Goal: Task Accomplishment & Management: Manage account settings

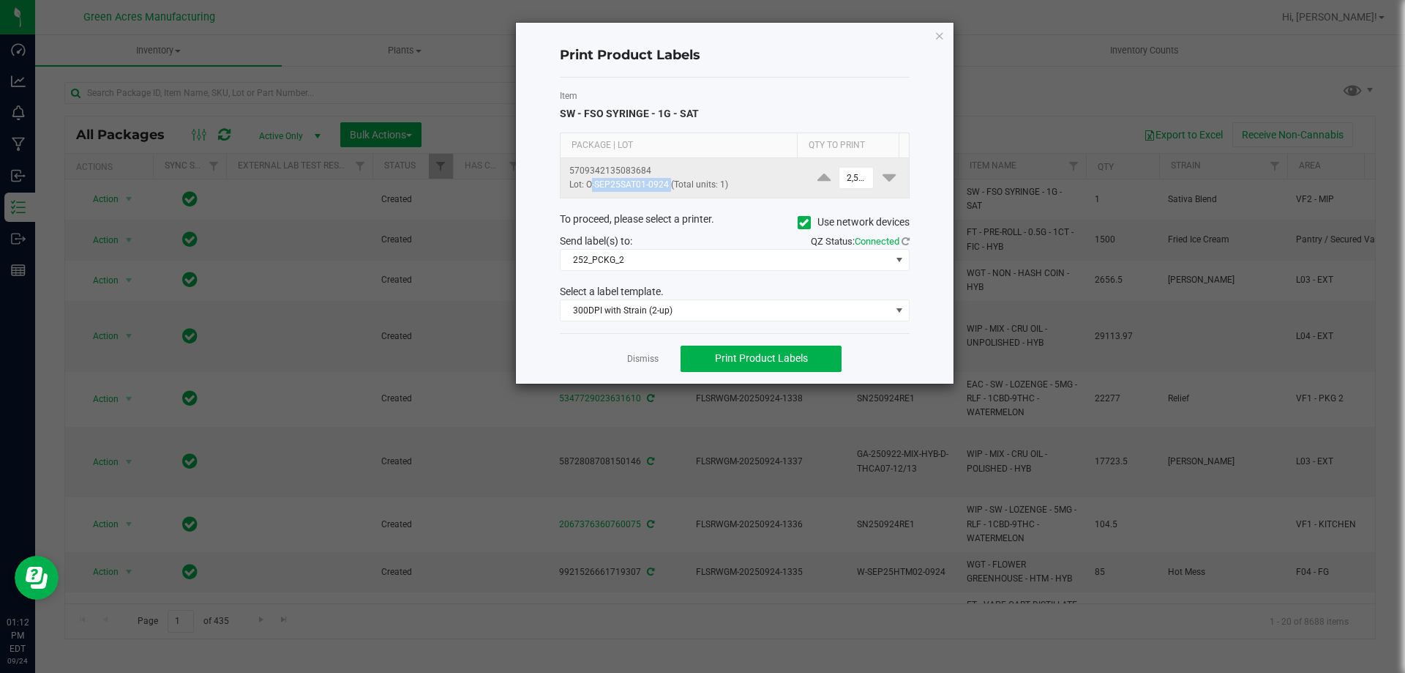
drag, startPoint x: 668, startPoint y: 186, endPoint x: 586, endPoint y: 184, distance: 81.3
click at [586, 184] on p "Lot: O-SEP25SAT01-0924 (Total units: 1)" at bounding box center [683, 185] width 226 height 14
click at [943, 33] on icon "button" at bounding box center [940, 35] width 10 height 18
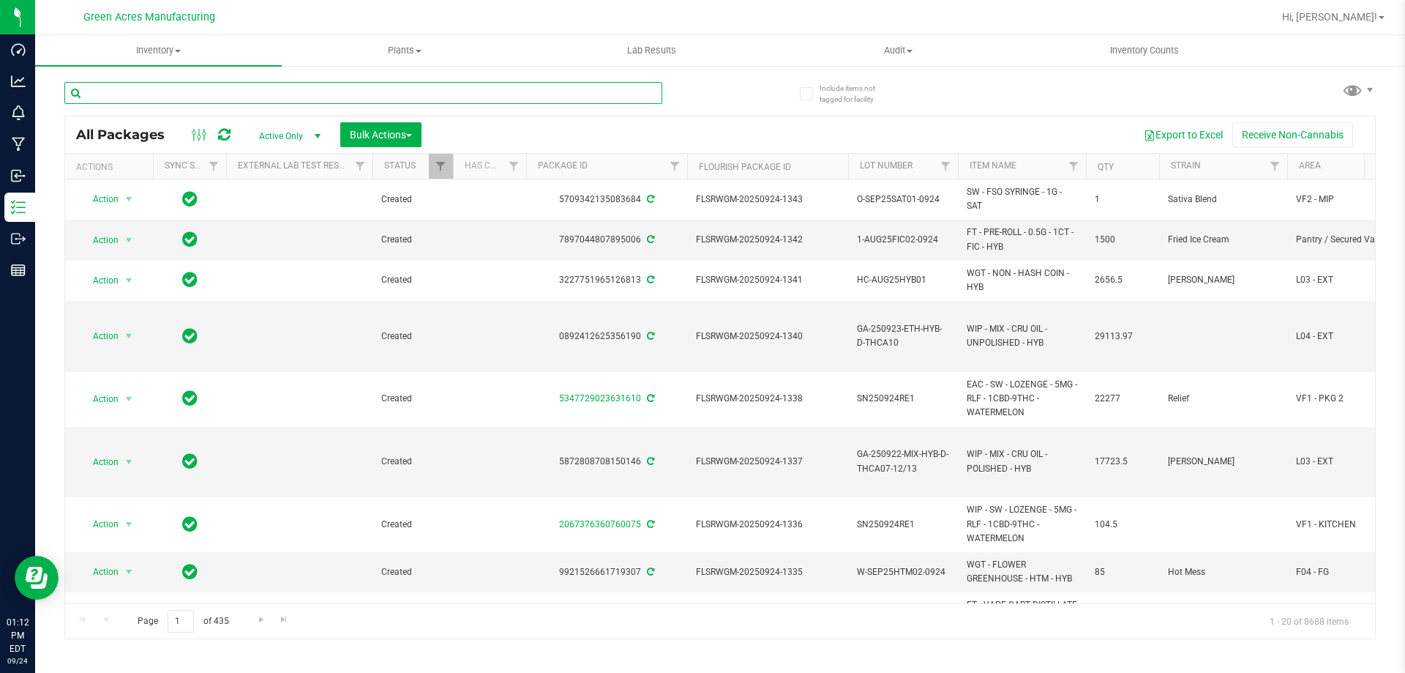
click at [322, 84] on input "text" at bounding box center [363, 93] width 598 height 22
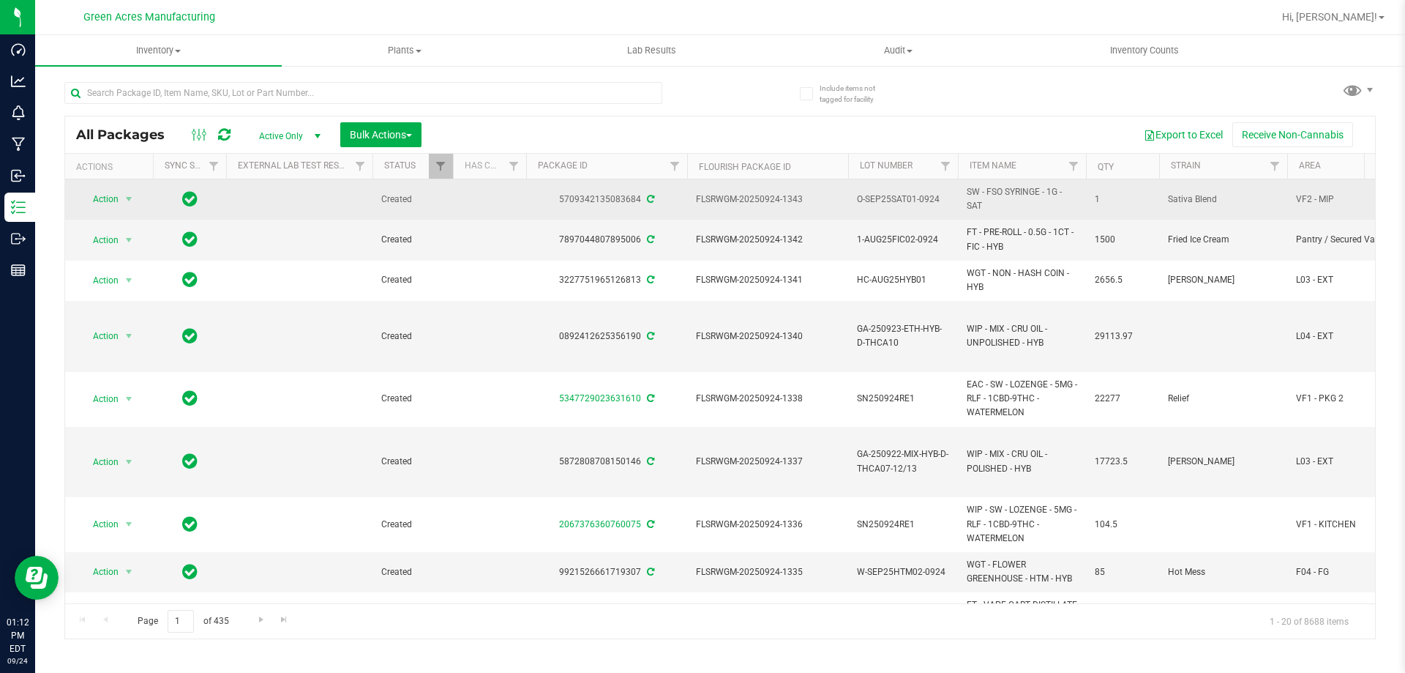
drag, startPoint x: 556, startPoint y: 202, endPoint x: 643, endPoint y: 219, distance: 88.7
click at [643, 219] on td "5709342135083684" at bounding box center [606, 199] width 161 height 40
copy div "5709342135083684"
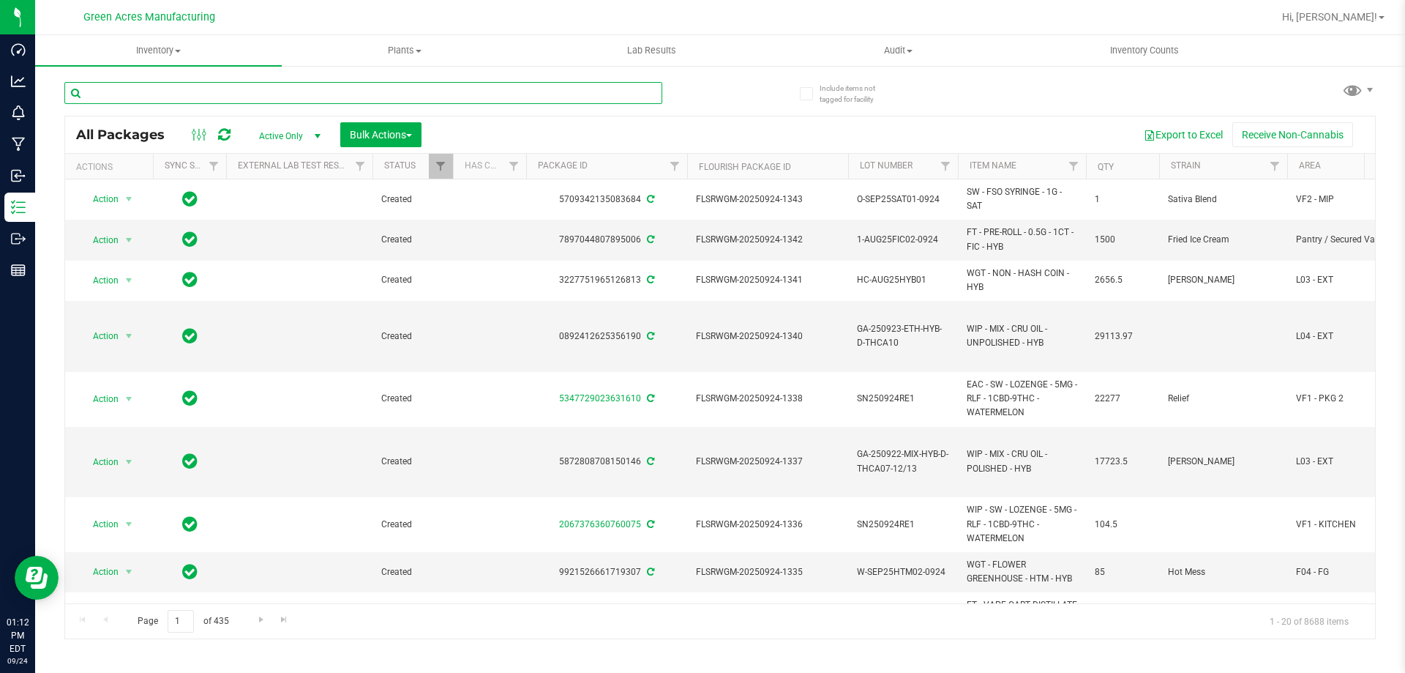
click at [288, 90] on input "text" at bounding box center [363, 93] width 598 height 22
paste input "5709342135083684"
type input "5709342135083684"
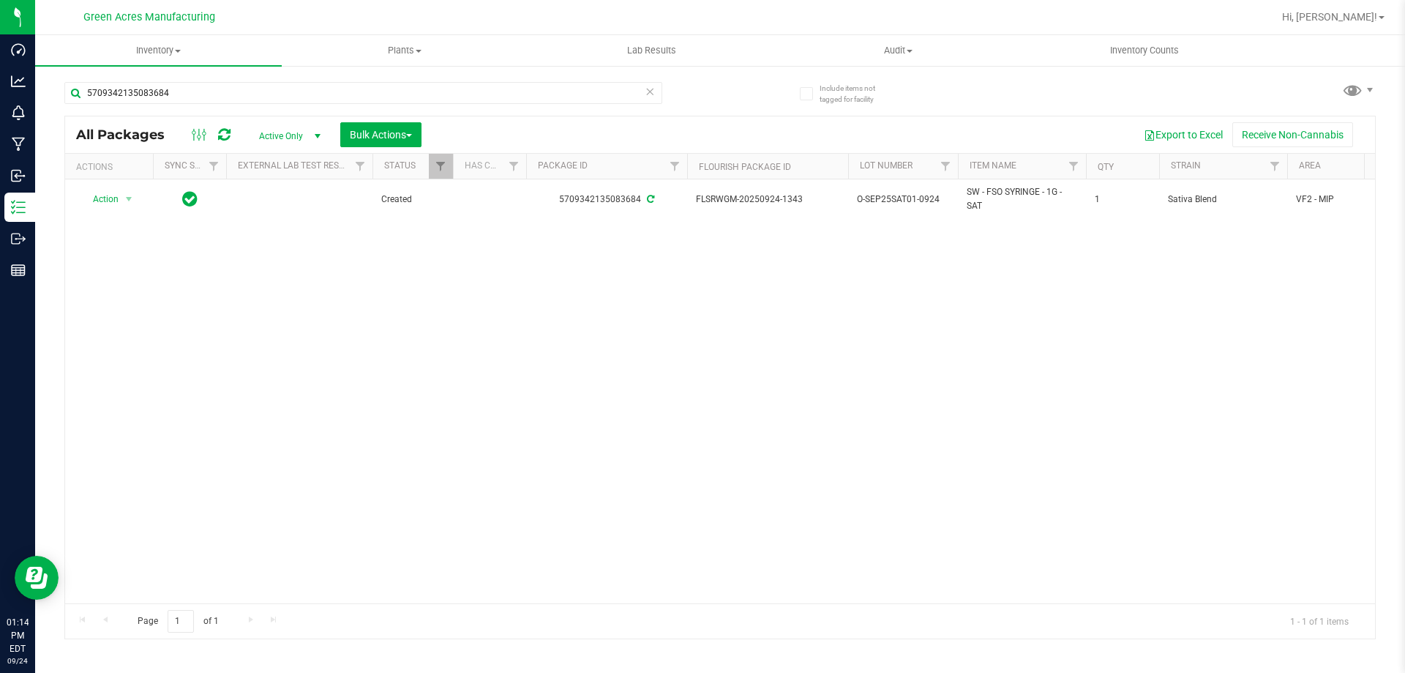
click at [335, 518] on div "Action Action Adjust qty Create package Edit attributes Global inventory Locate…" at bounding box center [720, 391] width 1310 height 424
click at [360, 382] on div "Action Action Adjust qty Create package Edit attributes Global inventory Locate…" at bounding box center [720, 391] width 1310 height 424
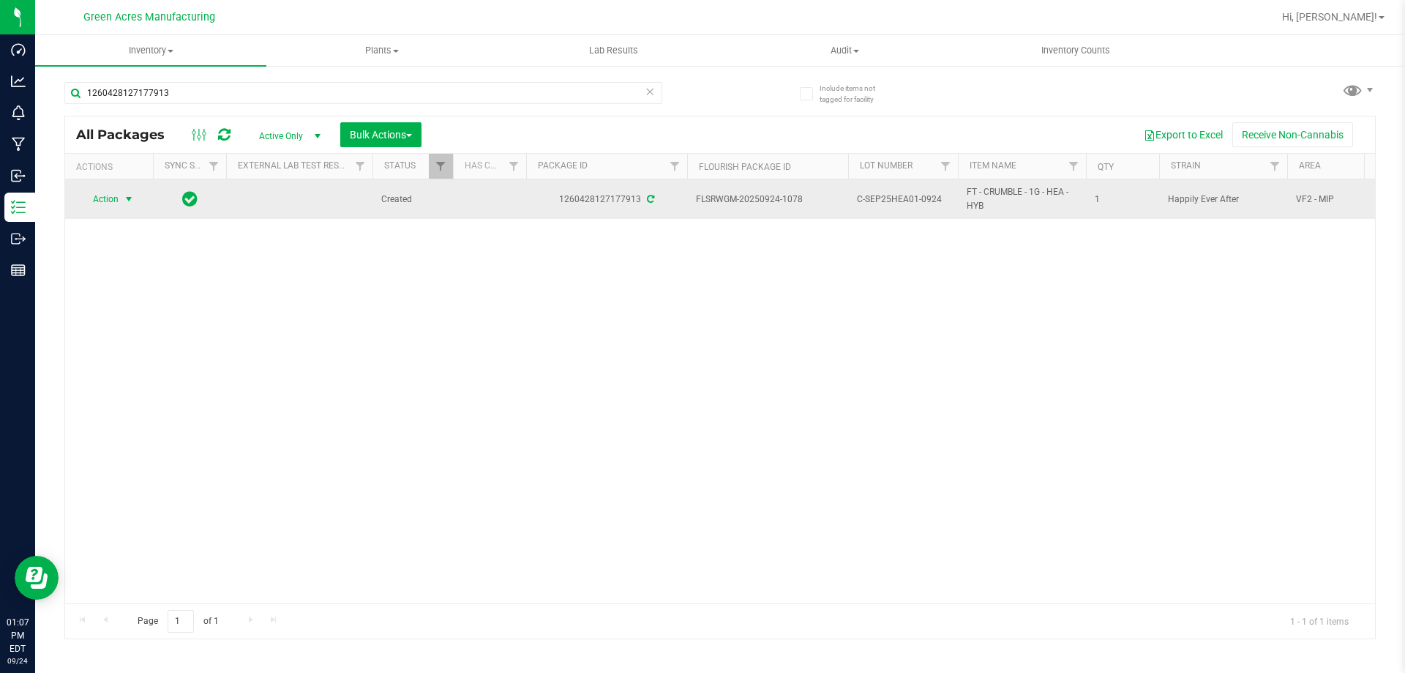
click at [103, 201] on span "Action" at bounding box center [100, 199] width 40 height 20
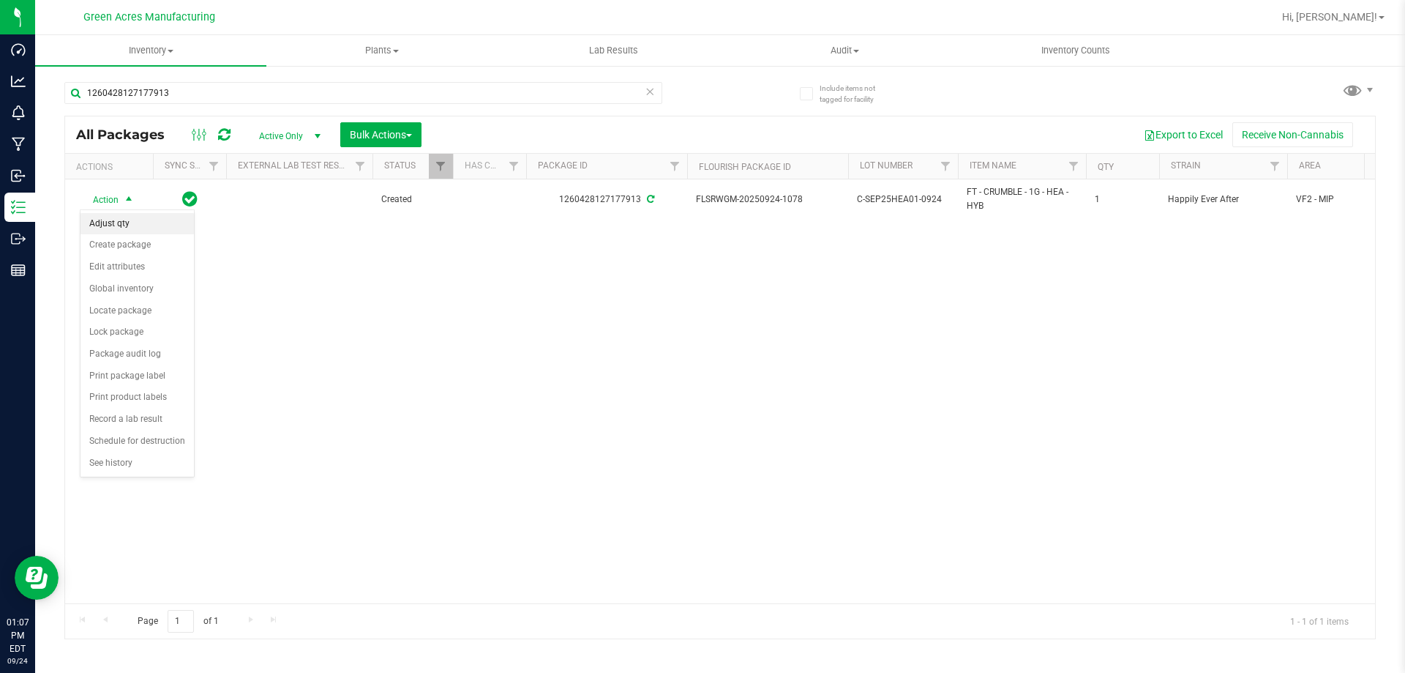
click at [122, 219] on li "Adjust qty" at bounding box center [137, 224] width 113 height 22
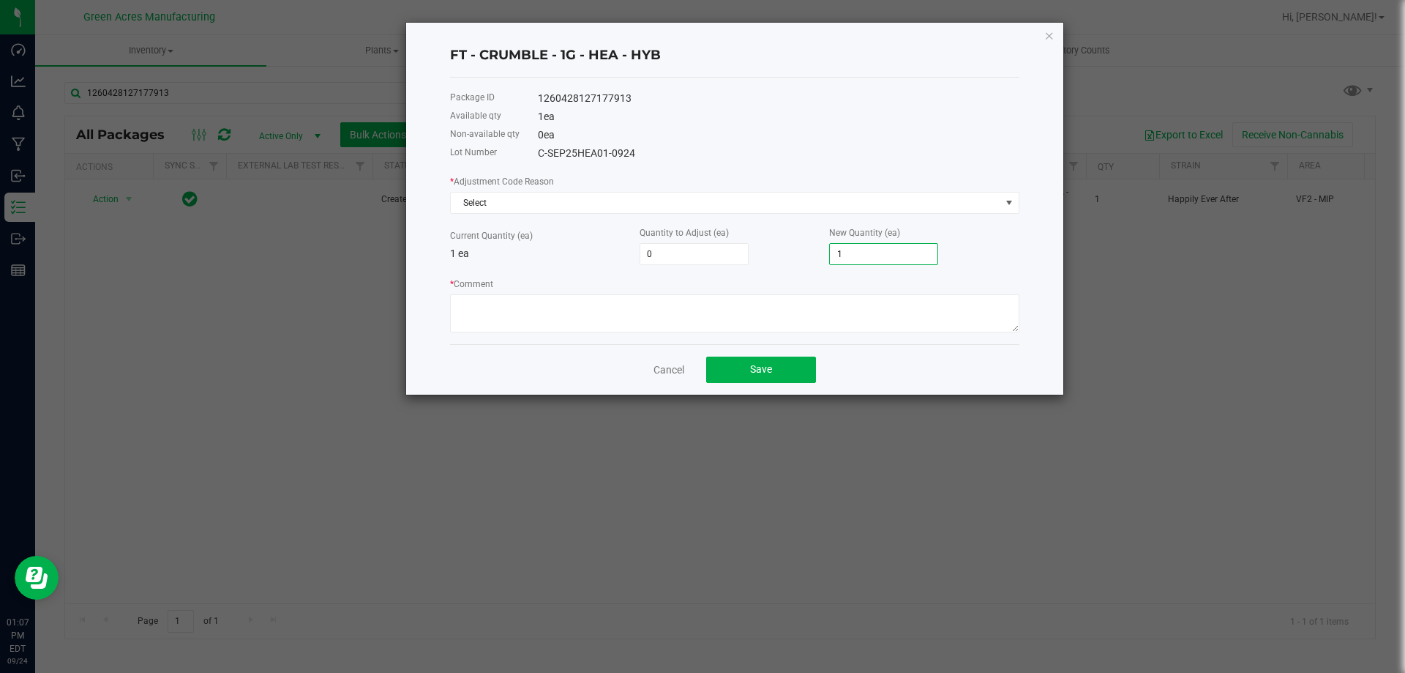
type input "-1"
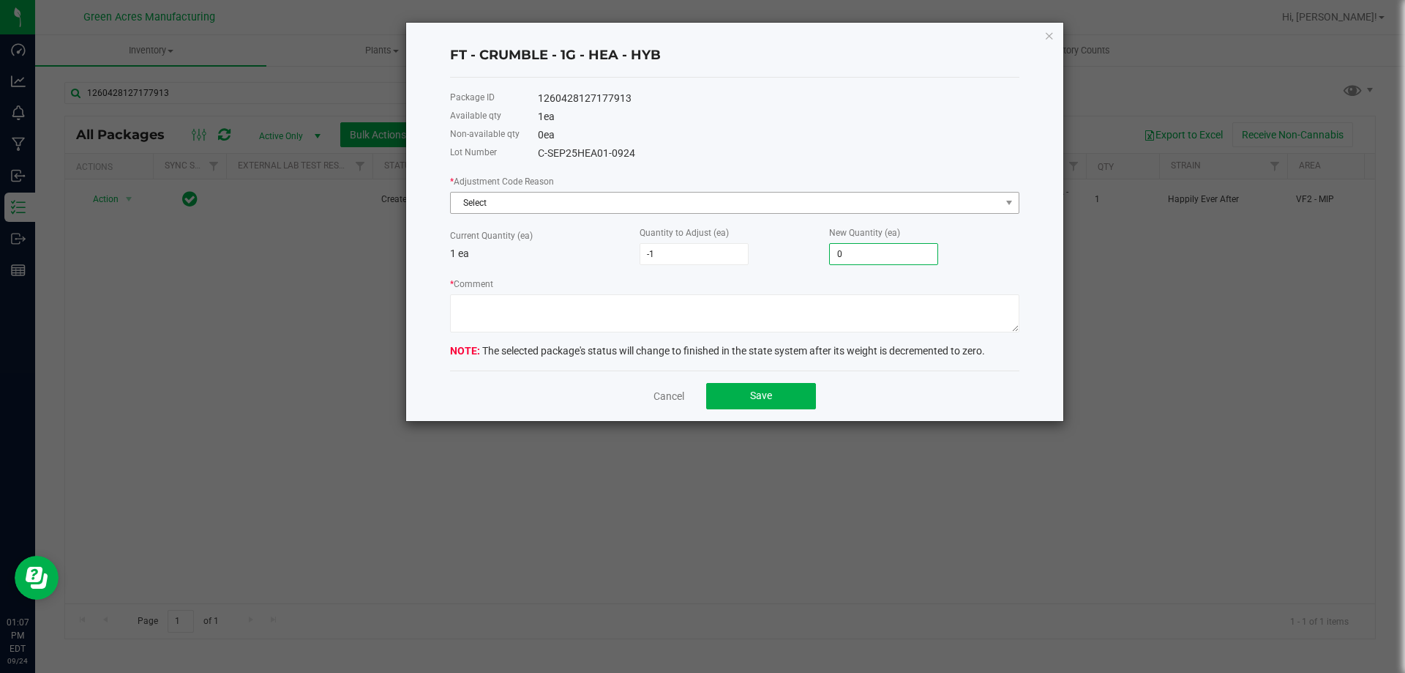
type input "0"
click at [581, 196] on span "Select" at bounding box center [726, 203] width 550 height 20
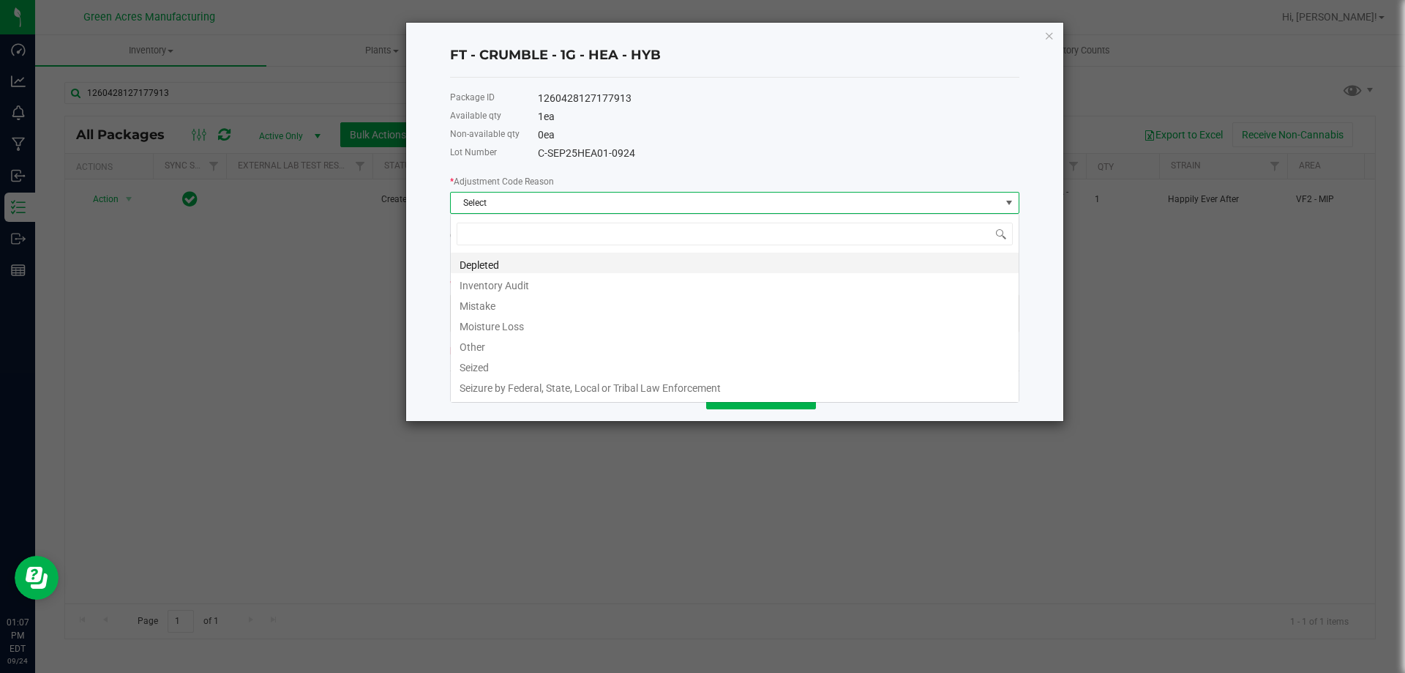
scroll to position [22, 570]
click at [515, 348] on li "Other" at bounding box center [735, 345] width 568 height 20
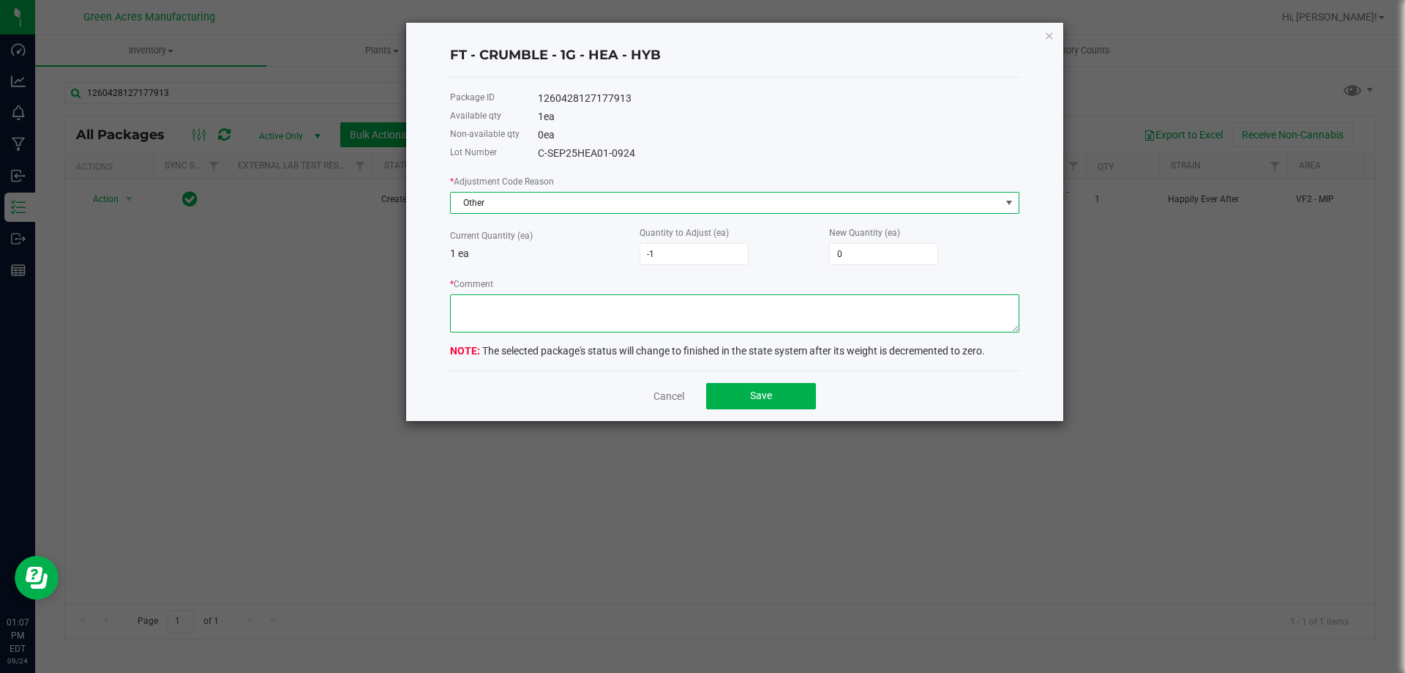
click at [515, 324] on textarea "* Comment" at bounding box center [735, 313] width 570 height 38
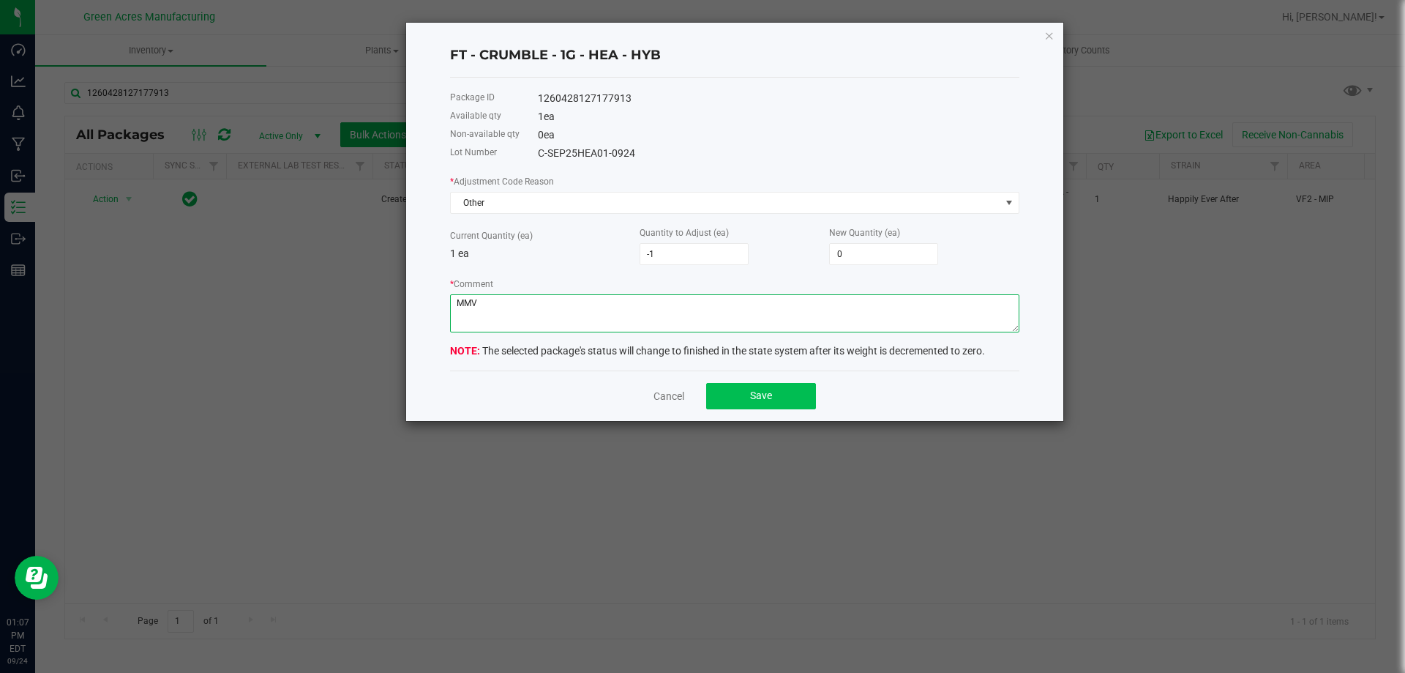
type textarea "MMV"
click at [755, 399] on span "Save" at bounding box center [761, 395] width 22 height 12
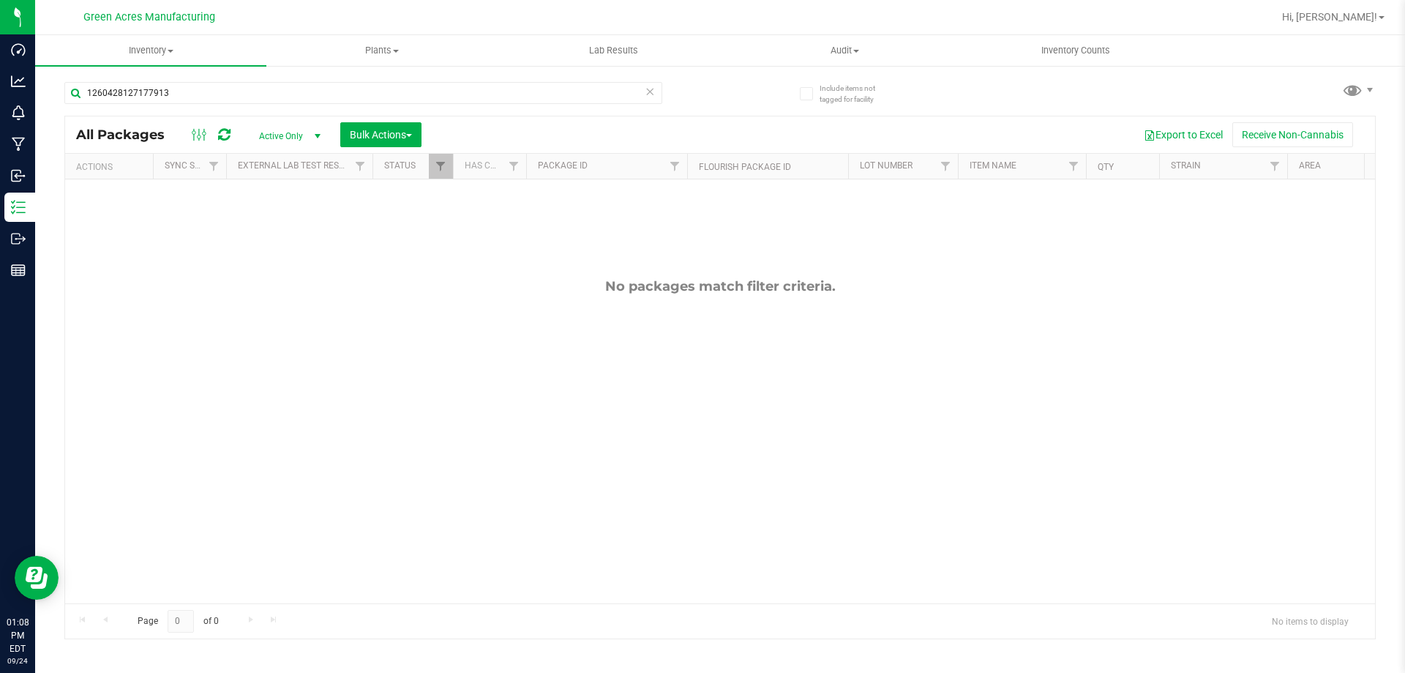
click at [419, 376] on div "No packages match filter criteria." at bounding box center [720, 440] width 1310 height 523
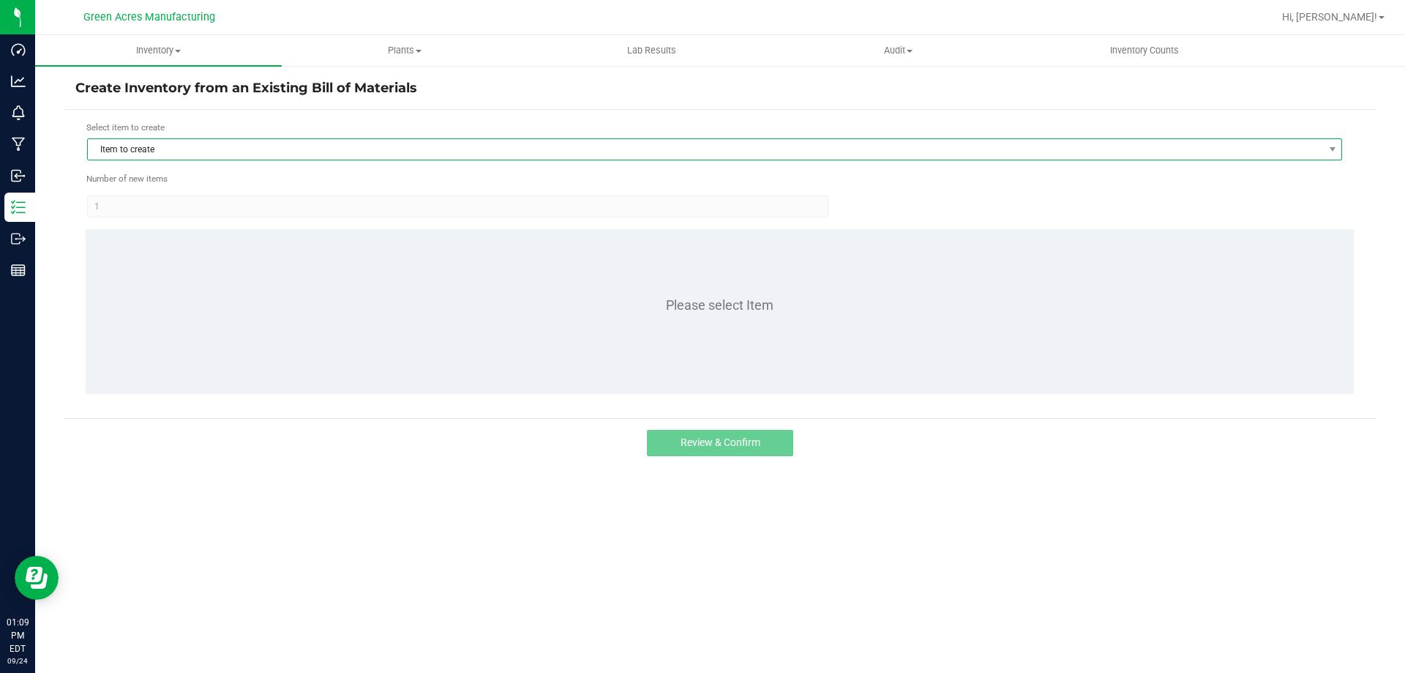
click at [214, 144] on span "Item to create" at bounding box center [706, 149] width 1236 height 20
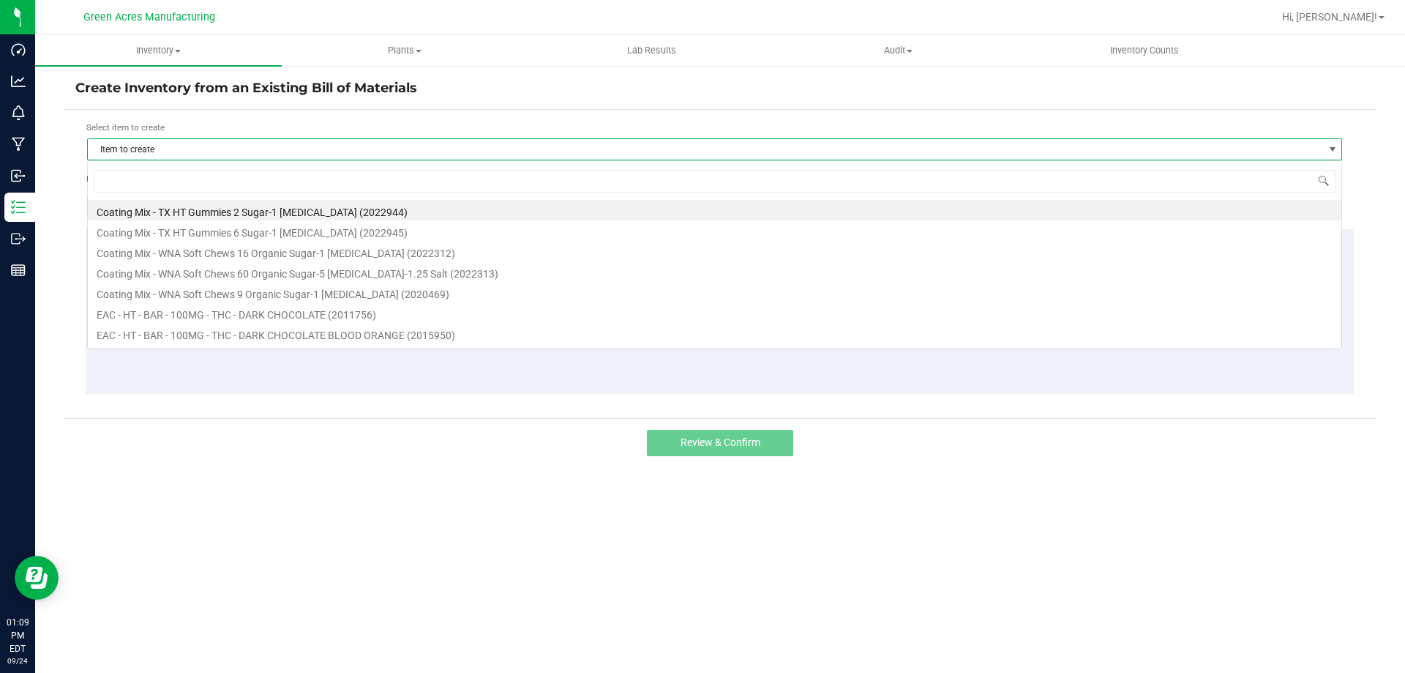
scroll to position [22, 1255]
type input "HEA"
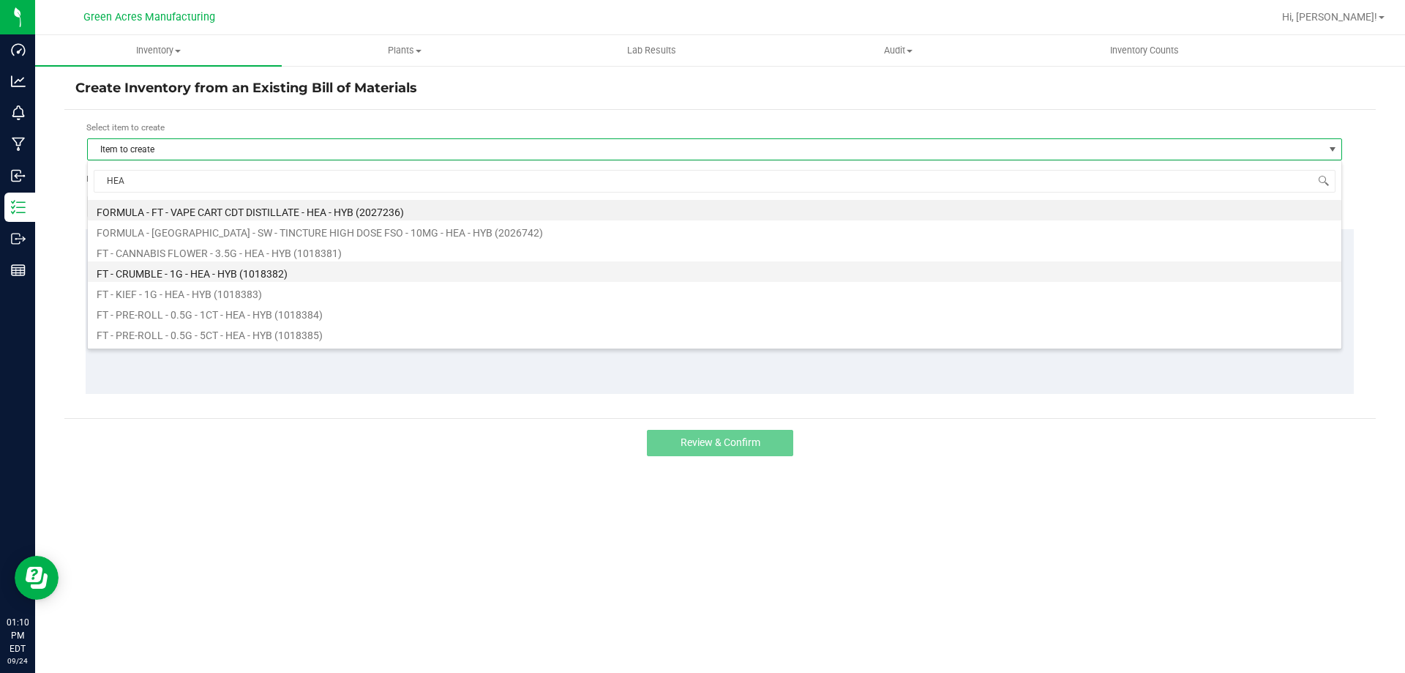
click at [315, 266] on li "FT - CRUMBLE - 1G - HEA - HYB (1018382)" at bounding box center [715, 271] width 1254 height 20
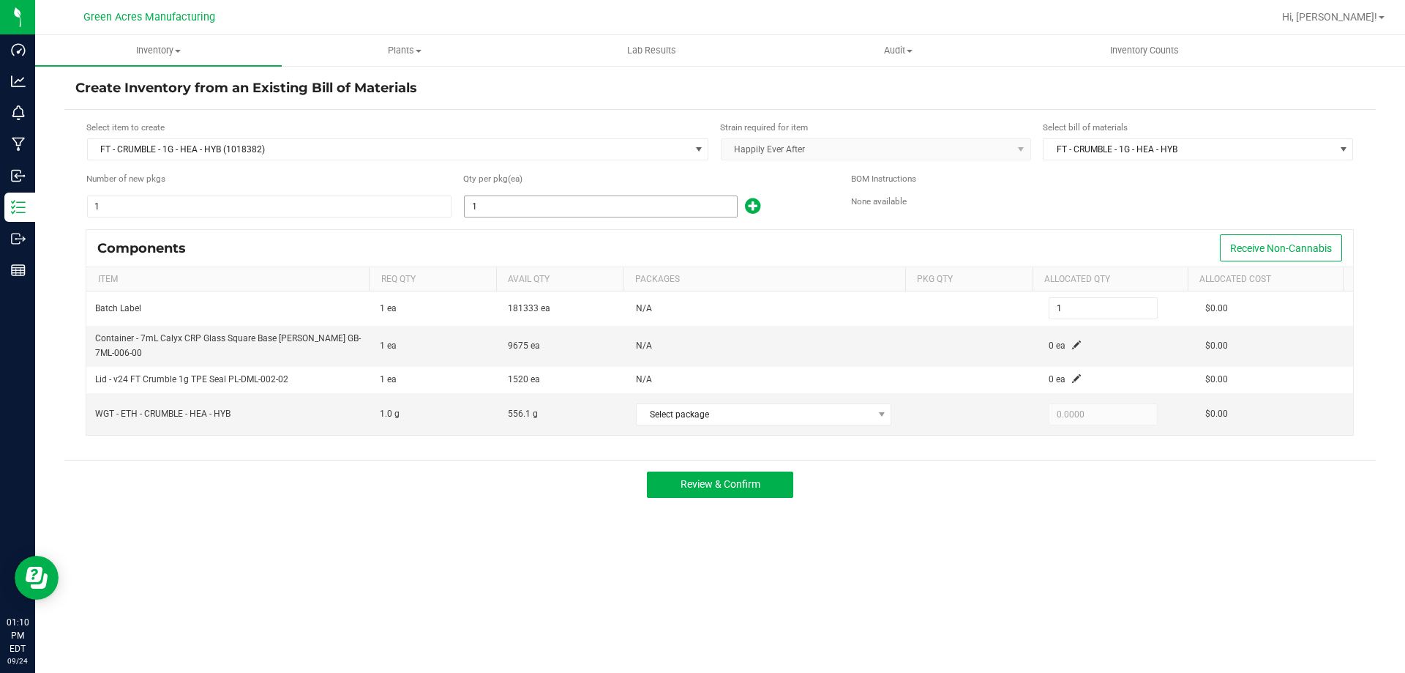
click at [497, 211] on input "1" at bounding box center [601, 206] width 272 height 20
type input "5"
type input "50"
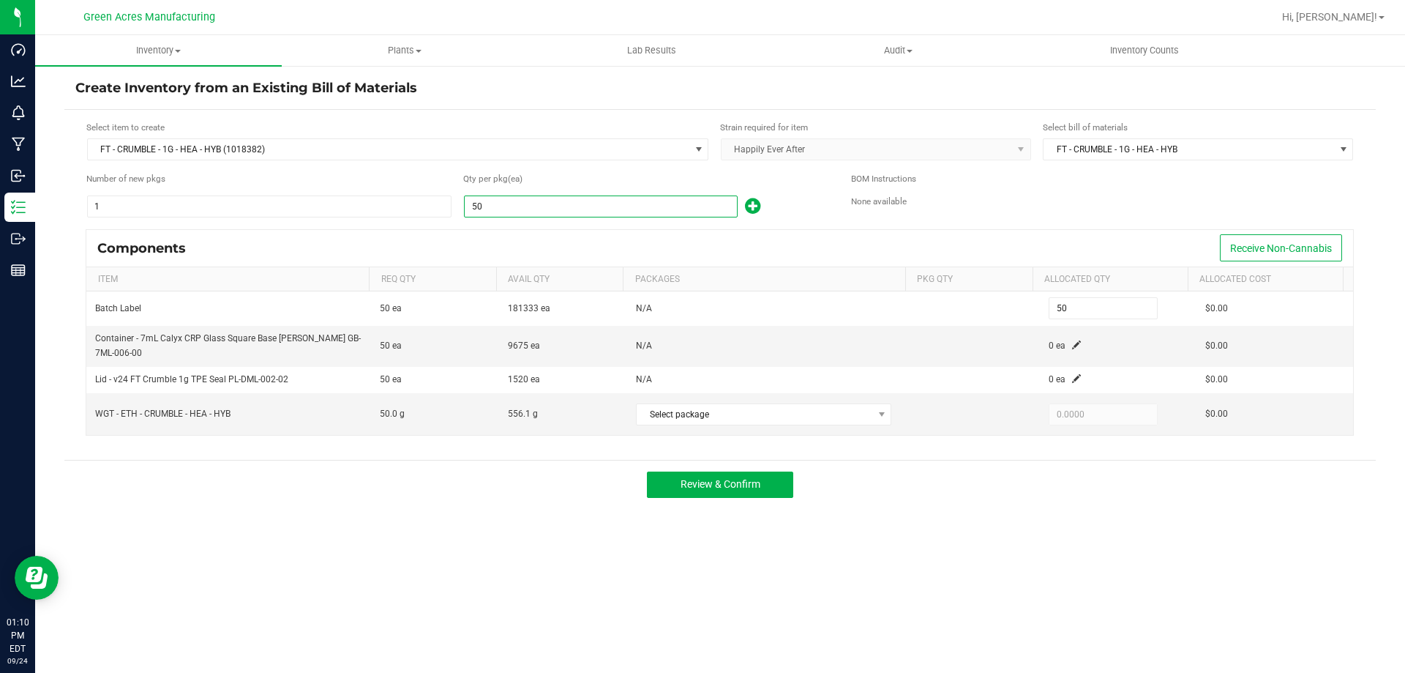
type input "504"
click at [1072, 340] on span at bounding box center [1076, 344] width 9 height 9
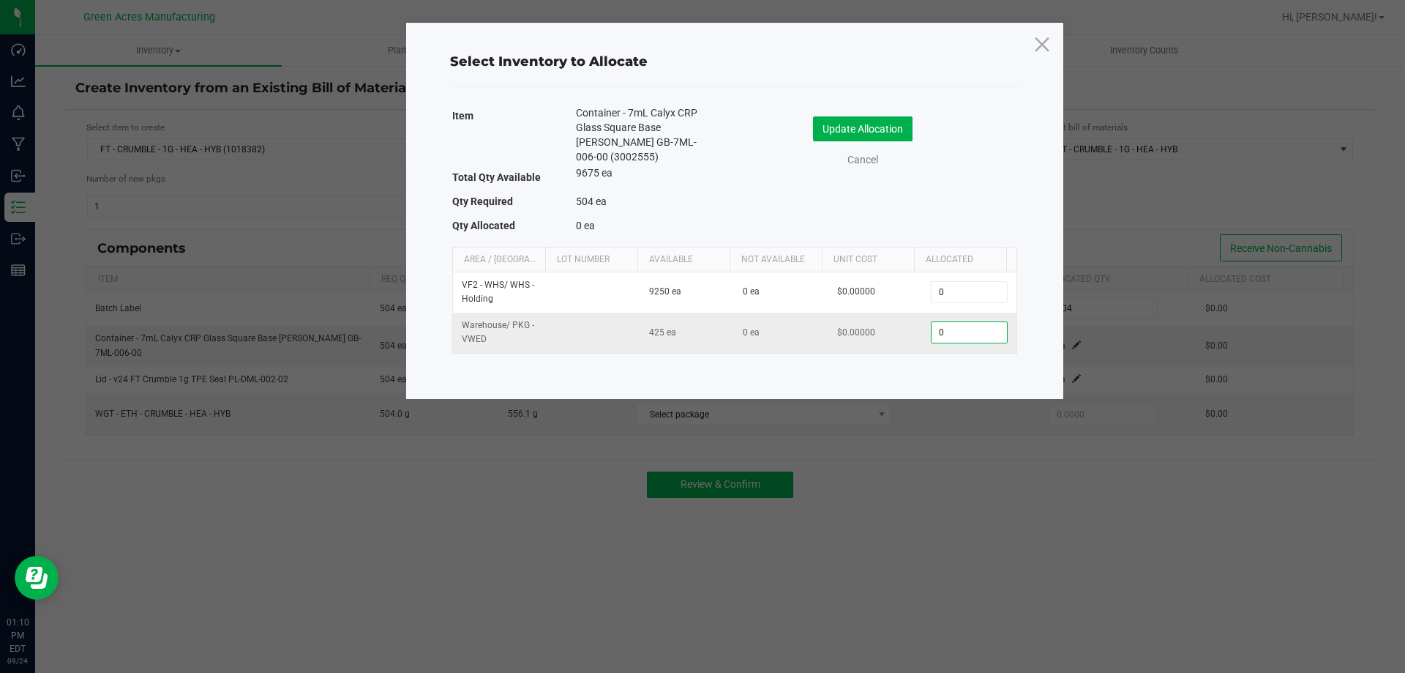
click at [948, 340] on input "0" at bounding box center [969, 332] width 75 height 20
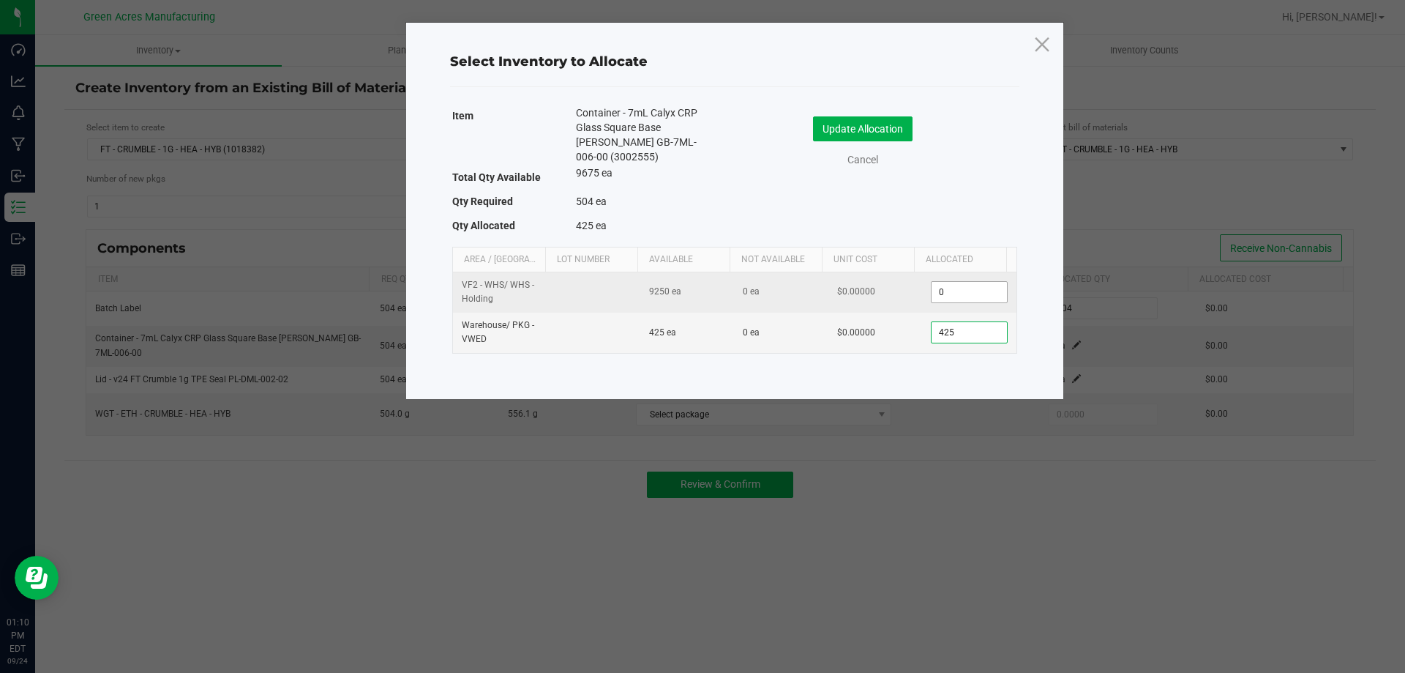
type input "425"
click at [941, 294] on input "0" at bounding box center [969, 292] width 75 height 20
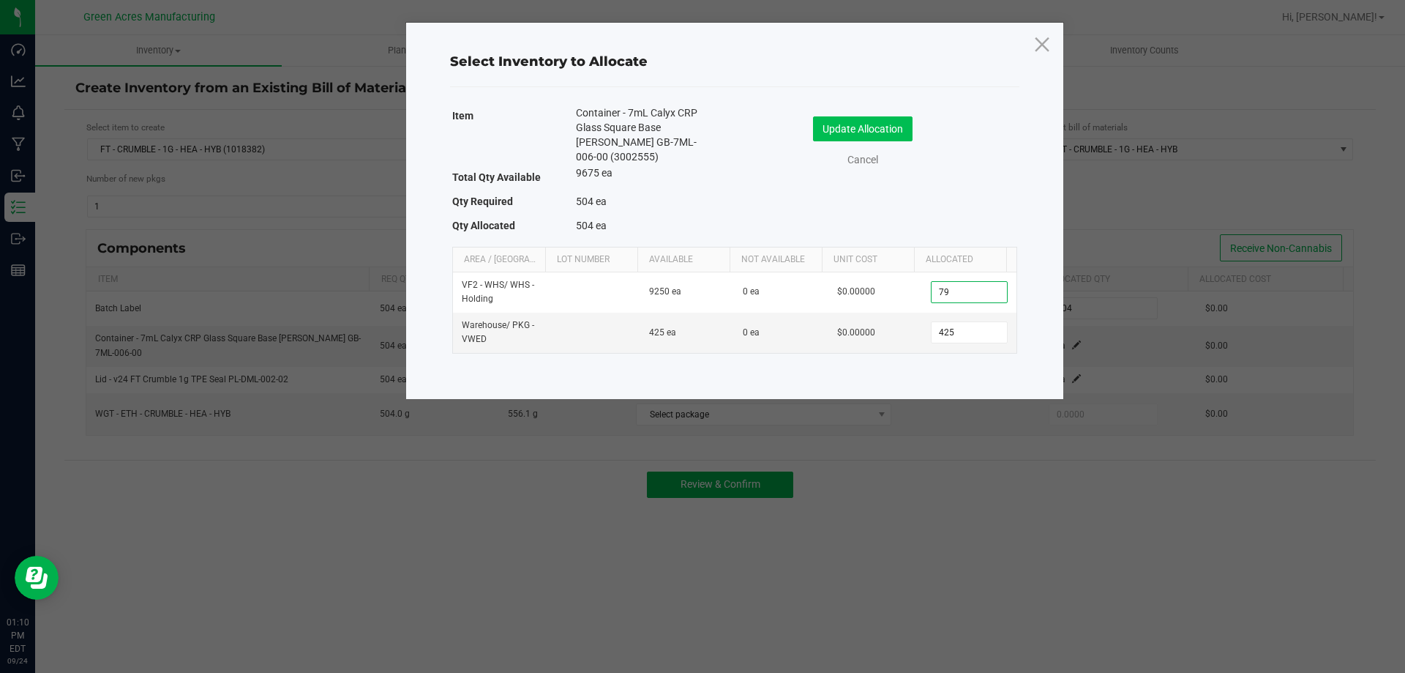
type input "79"
click at [872, 135] on button "Update Allocation" at bounding box center [863, 128] width 100 height 25
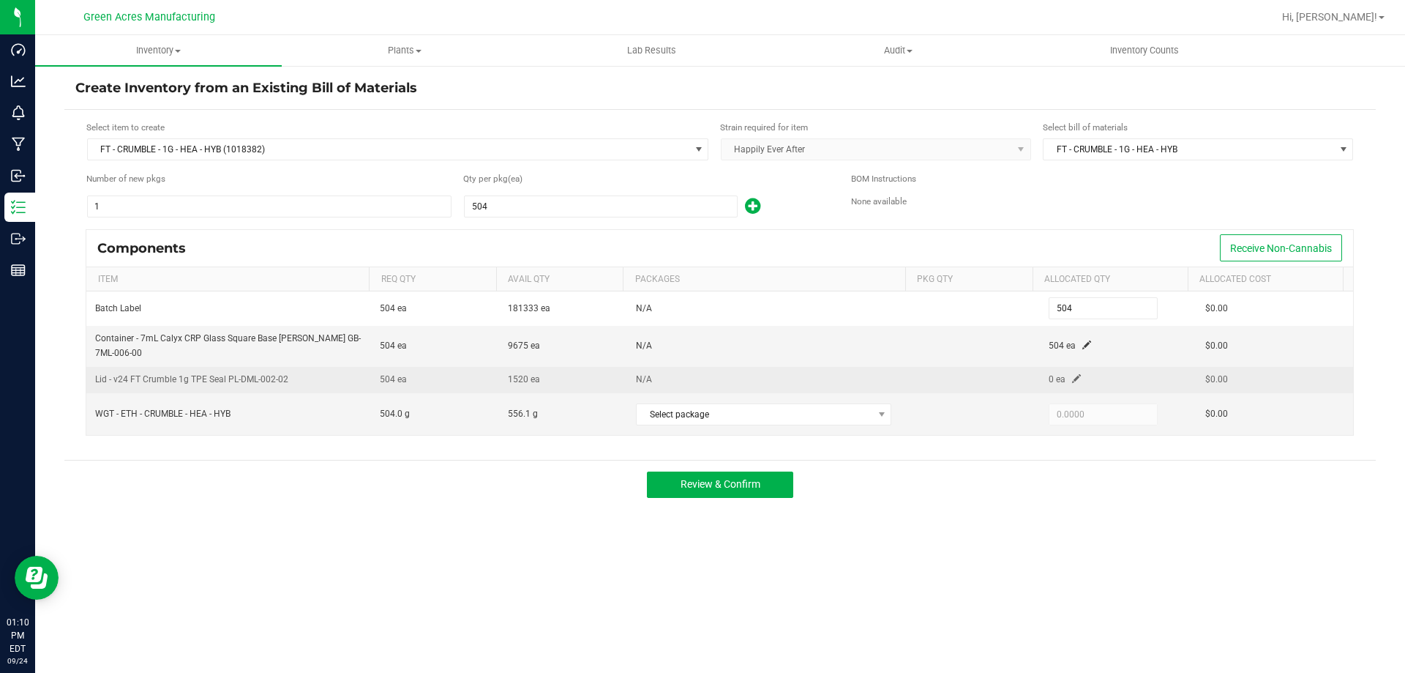
click at [1072, 379] on span at bounding box center [1076, 378] width 9 height 9
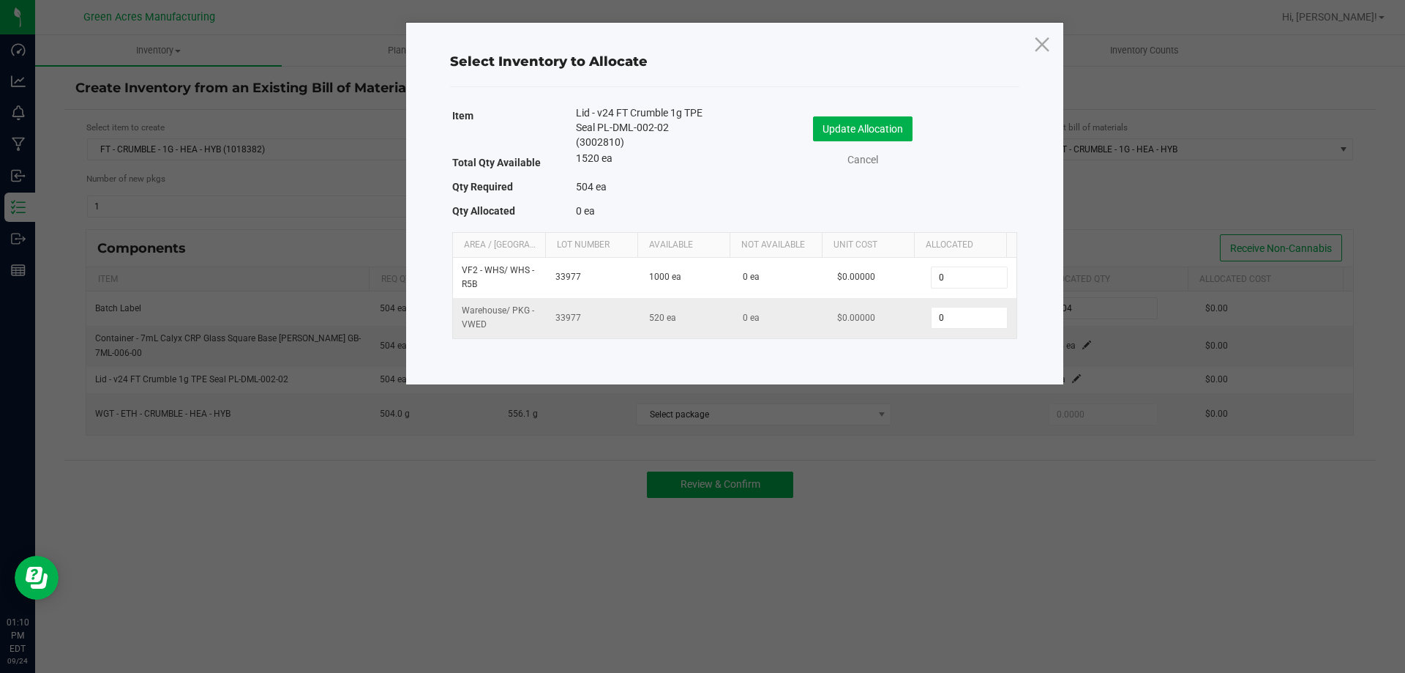
click at [955, 306] on td "0" at bounding box center [969, 318] width 94 height 40
click at [954, 315] on input "0" at bounding box center [969, 317] width 75 height 20
type input "504"
click at [875, 128] on button "Update Allocation" at bounding box center [863, 128] width 100 height 25
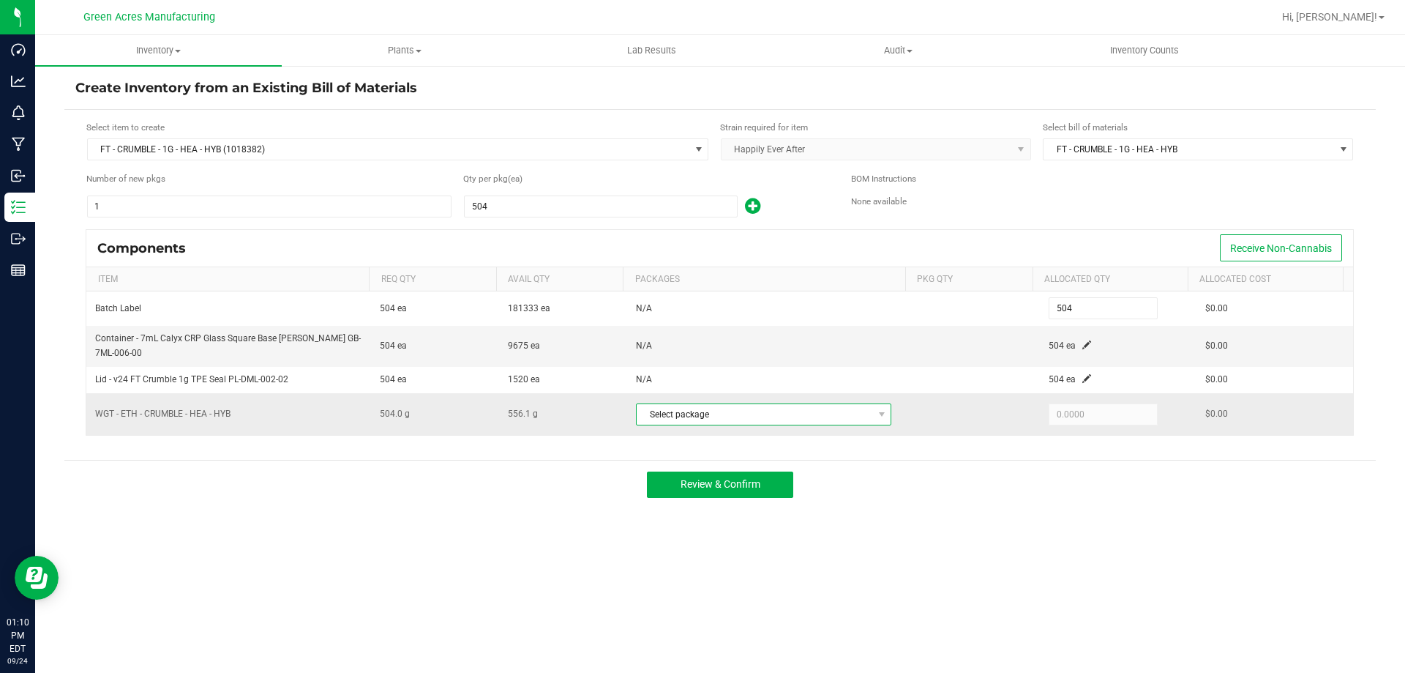
click at [841, 419] on span "Select package" at bounding box center [755, 414] width 236 height 20
click at [854, 477] on li "5290243158341934 (C-SEP25HEA01-0924)" at bounding box center [763, 474] width 262 height 20
click at [1080, 416] on input "504" at bounding box center [1104, 414] width 108 height 20
type input "504.0000"
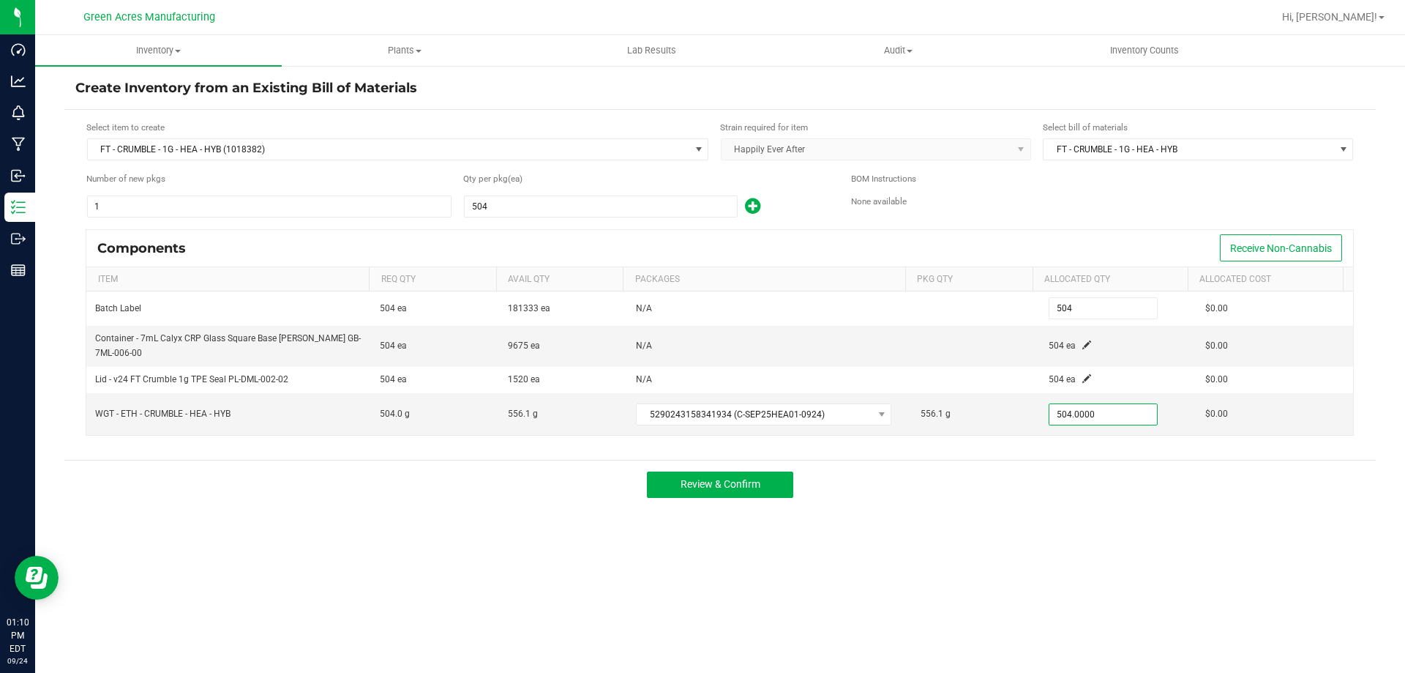
click at [1018, 493] on div "Review & Confirm" at bounding box center [720, 484] width 1312 height 49
click at [710, 482] on span "Review & Confirm" at bounding box center [721, 484] width 80 height 12
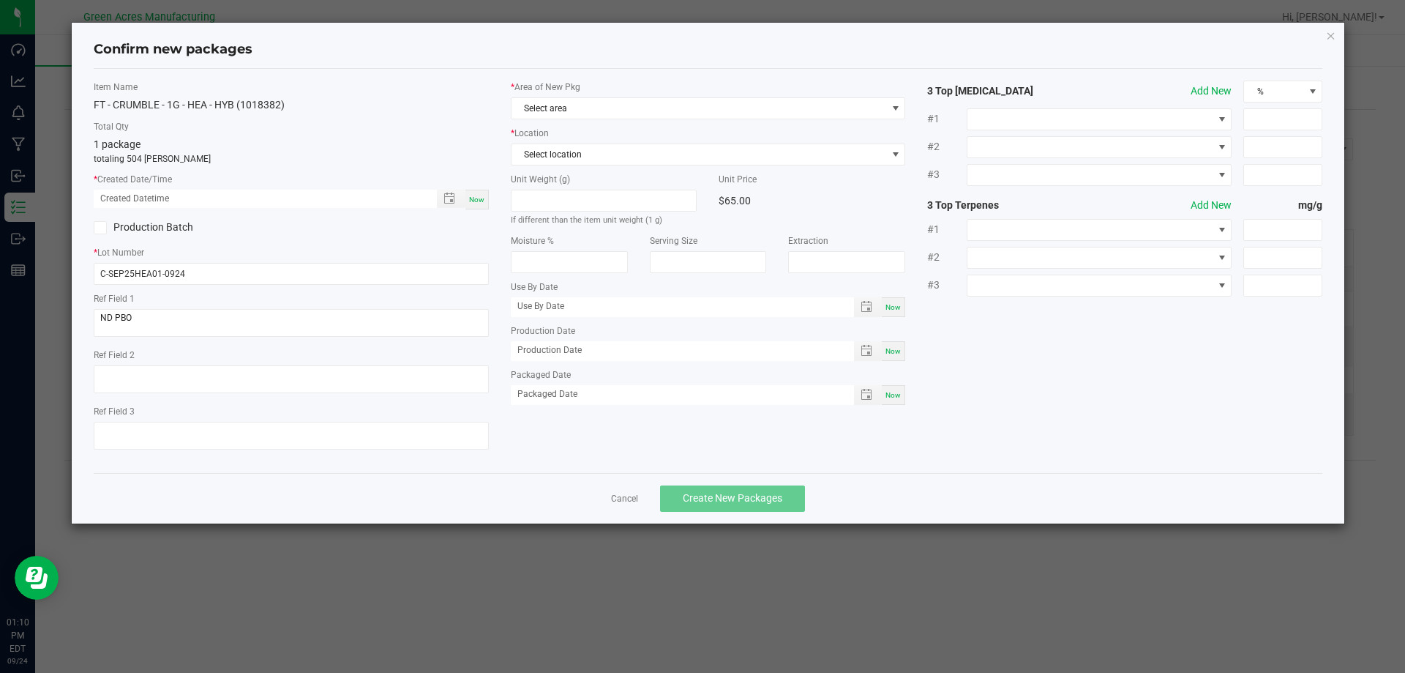
click at [475, 193] on div "Now" at bounding box center [477, 200] width 23 height 20
type input "09/24/2025 01:10 PM"
click at [525, 111] on span "Select area" at bounding box center [700, 108] width 376 height 20
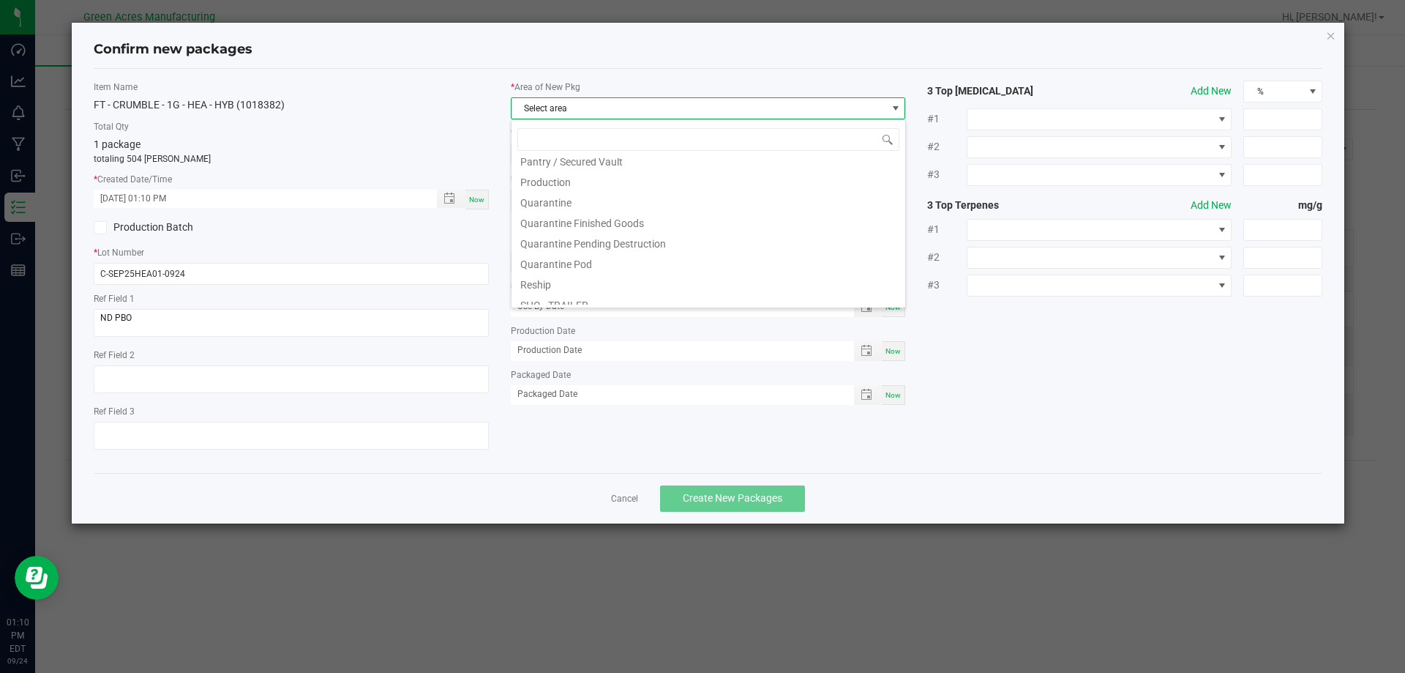
scroll to position [366, 0]
click at [606, 238] on li "Pantry / Secured Vault" at bounding box center [709, 233] width 394 height 20
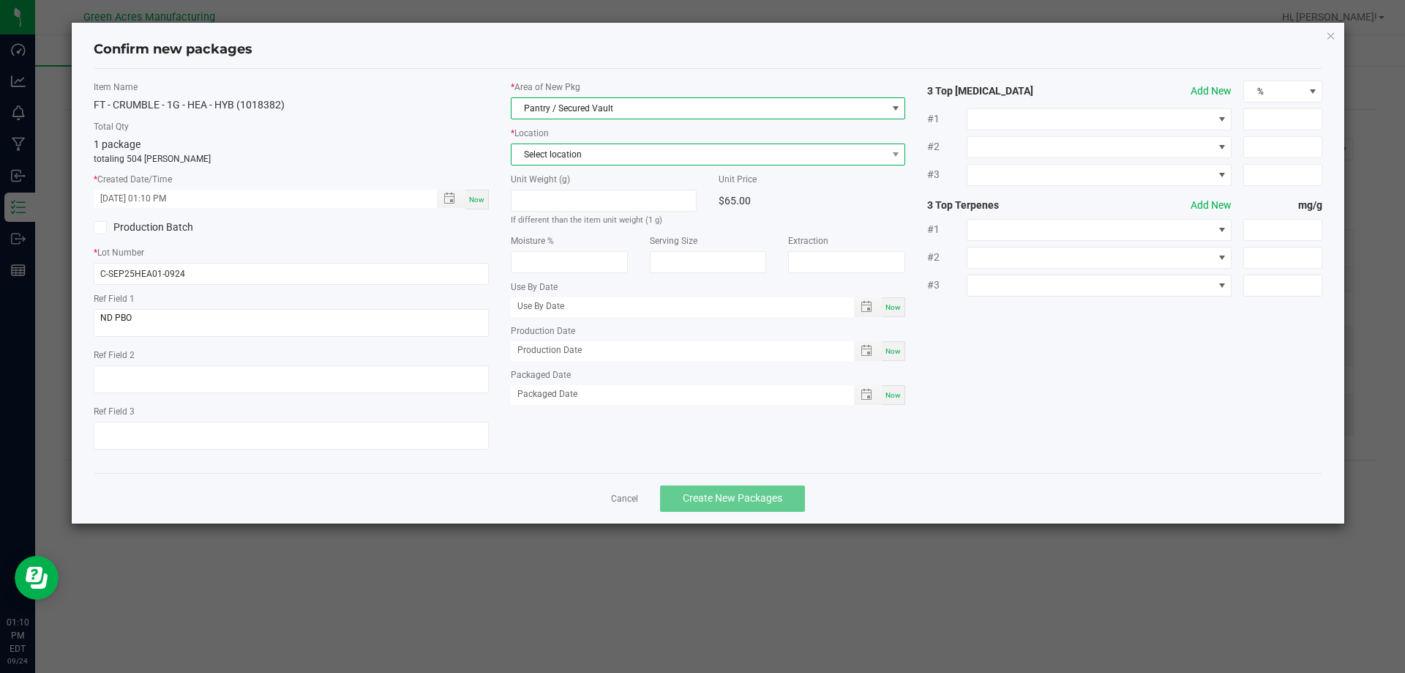
click at [602, 148] on span "Select location" at bounding box center [700, 154] width 376 height 20
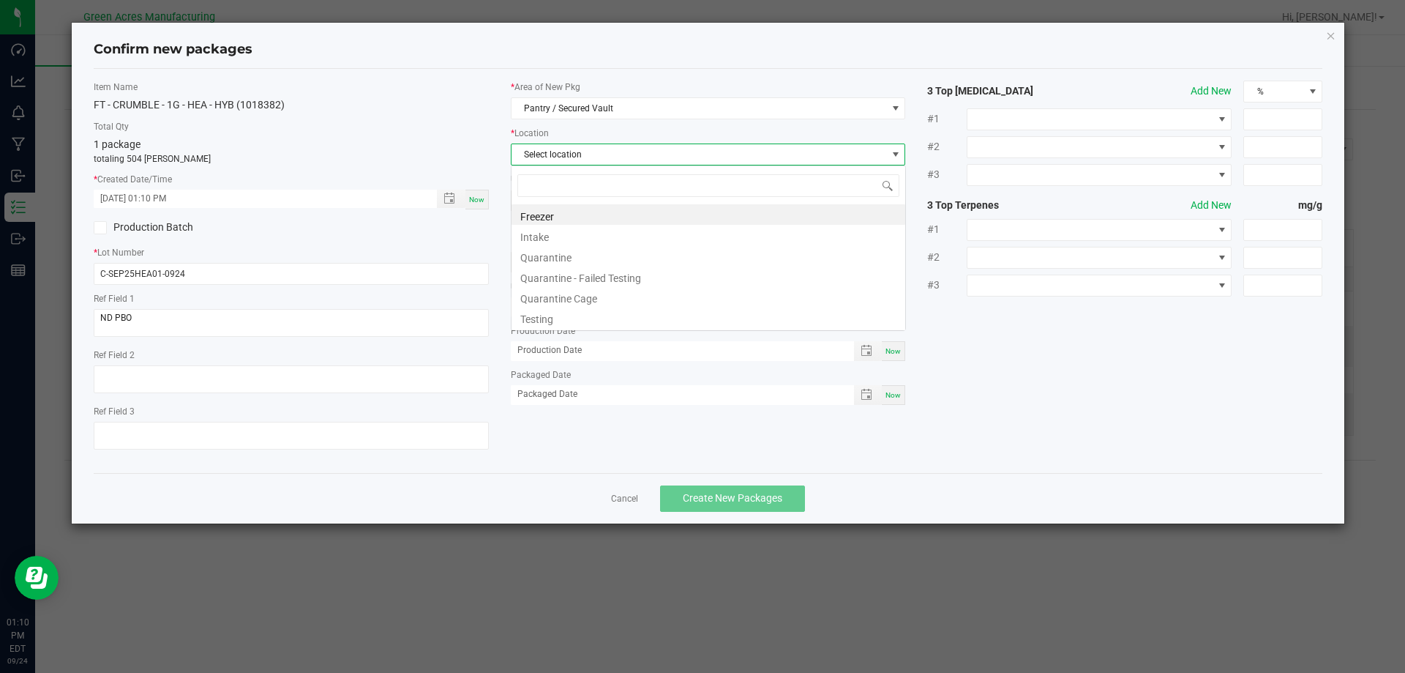
scroll to position [22, 395]
click at [548, 240] on li "Intake" at bounding box center [709, 235] width 394 height 20
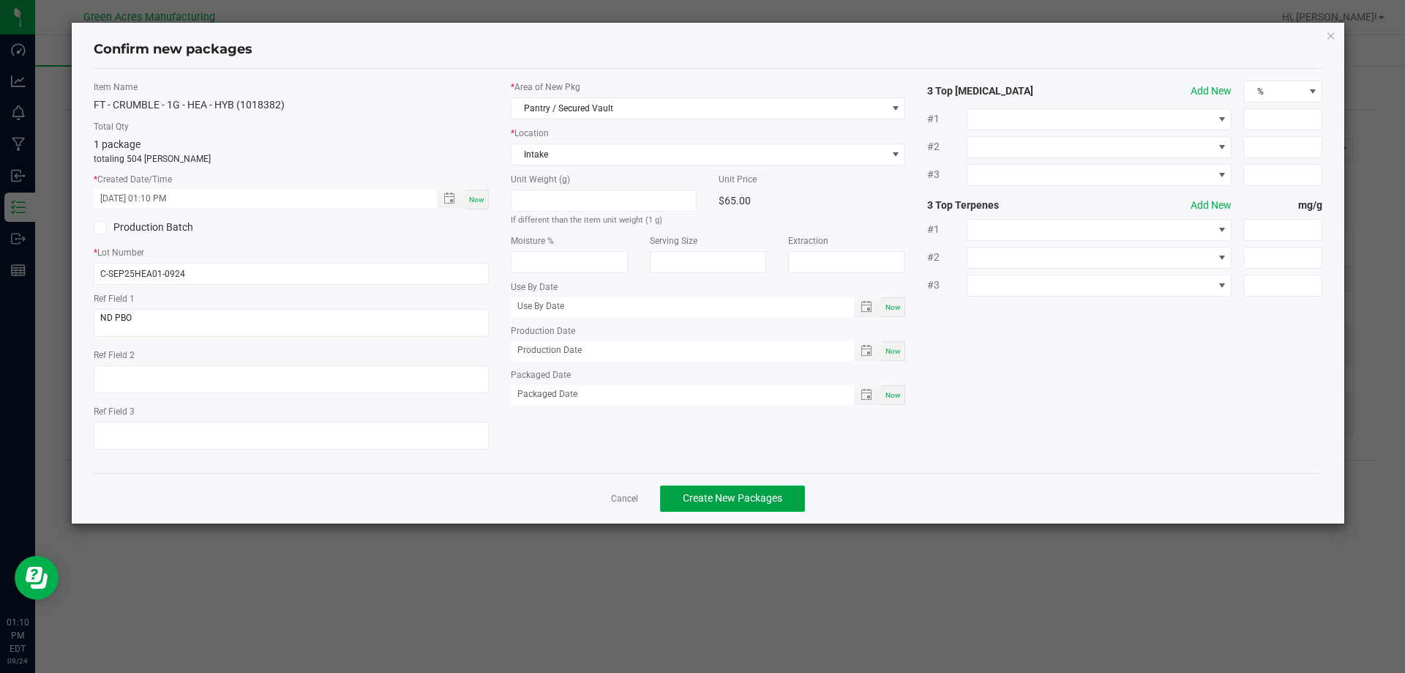
click at [726, 495] on span "Create New Packages" at bounding box center [733, 498] width 100 height 12
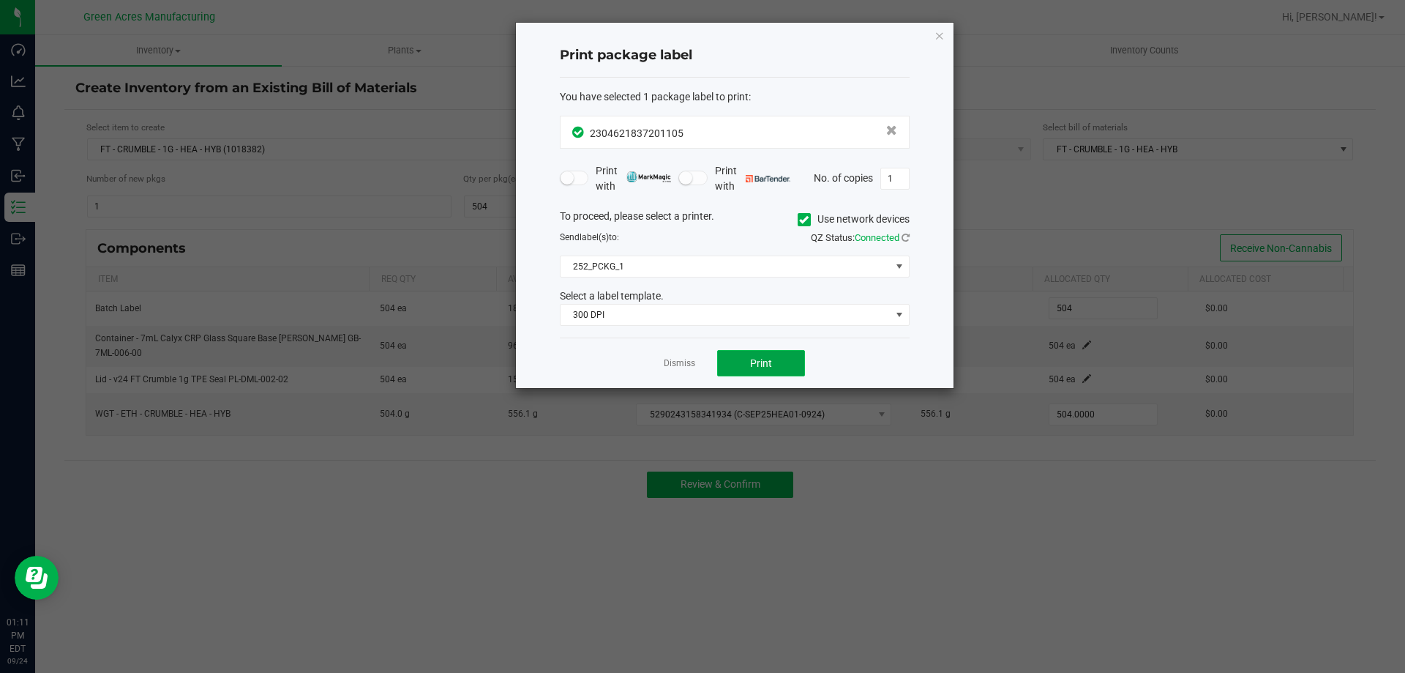
click at [761, 366] on span "Print" at bounding box center [761, 363] width 22 height 12
click at [761, 360] on span "Print" at bounding box center [761, 363] width 22 height 12
click at [686, 359] on link "Dismiss" at bounding box center [679, 363] width 31 height 12
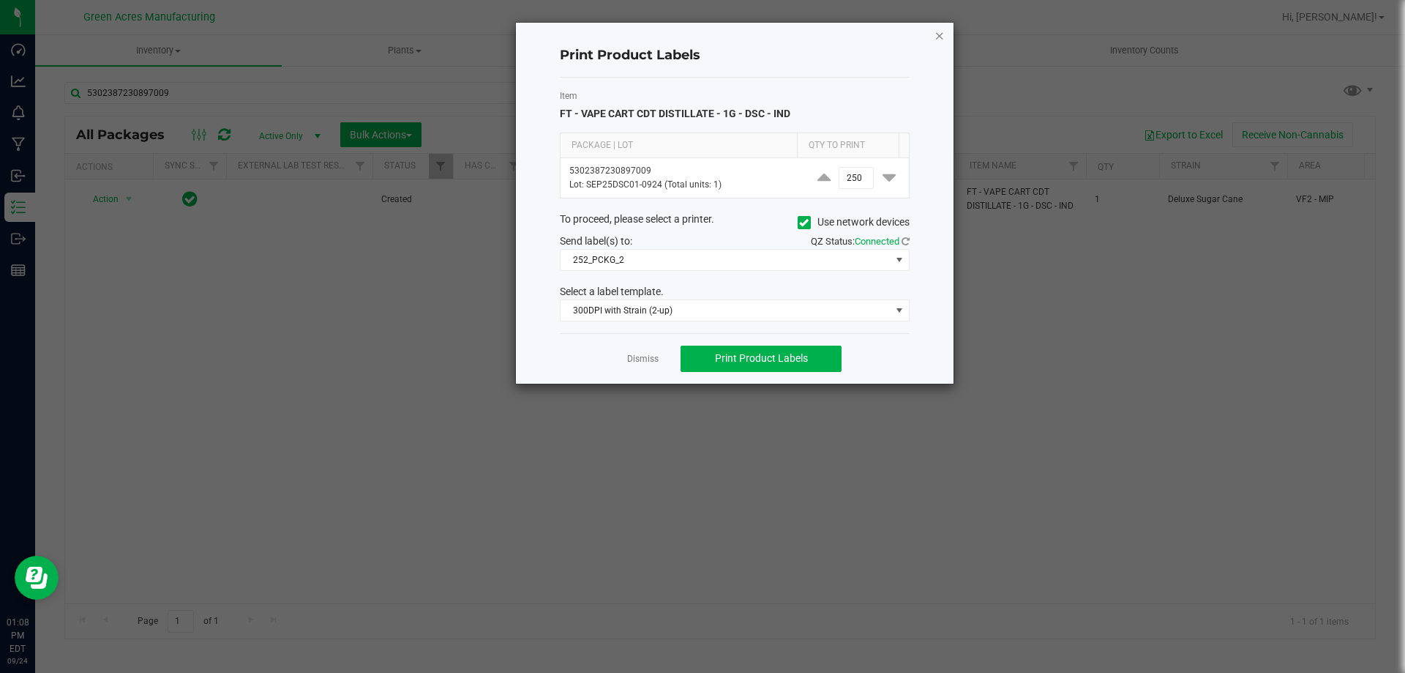
click at [935, 34] on icon "button" at bounding box center [940, 35] width 10 height 18
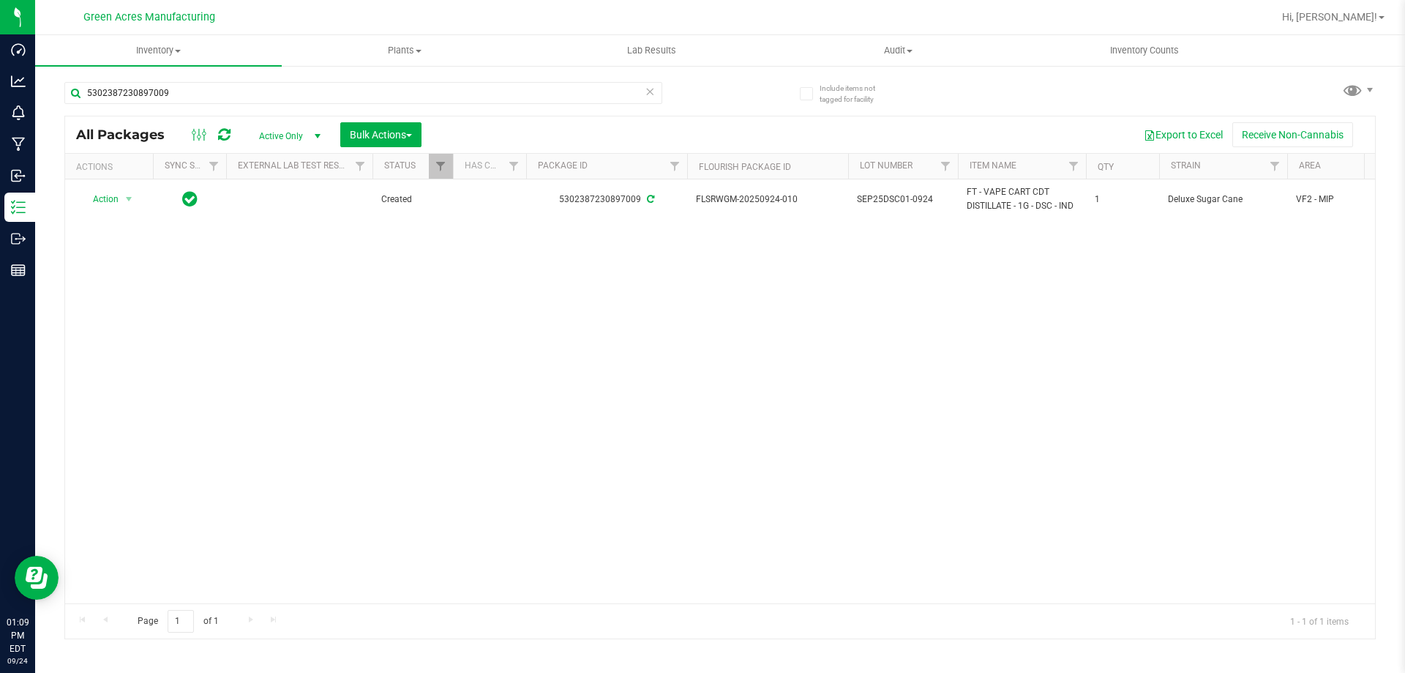
click at [791, 359] on div "Action Action Adjust qty Create package Edit attributes Global inventory Locate…" at bounding box center [720, 391] width 1310 height 424
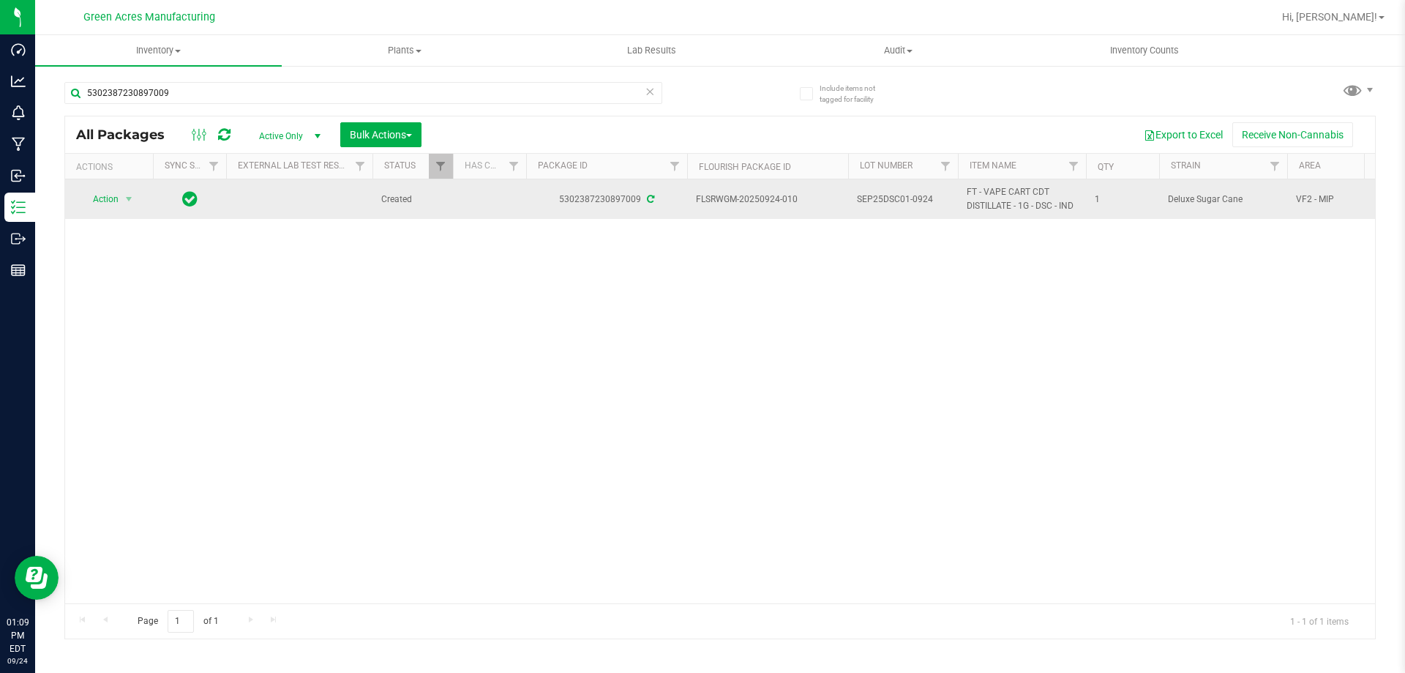
click at [126, 179] on td "Action Action Adjust qty Create package Edit attributes Global inventory Locate…" at bounding box center [109, 199] width 88 height 40
click at [127, 197] on span "select" at bounding box center [129, 199] width 12 height 12
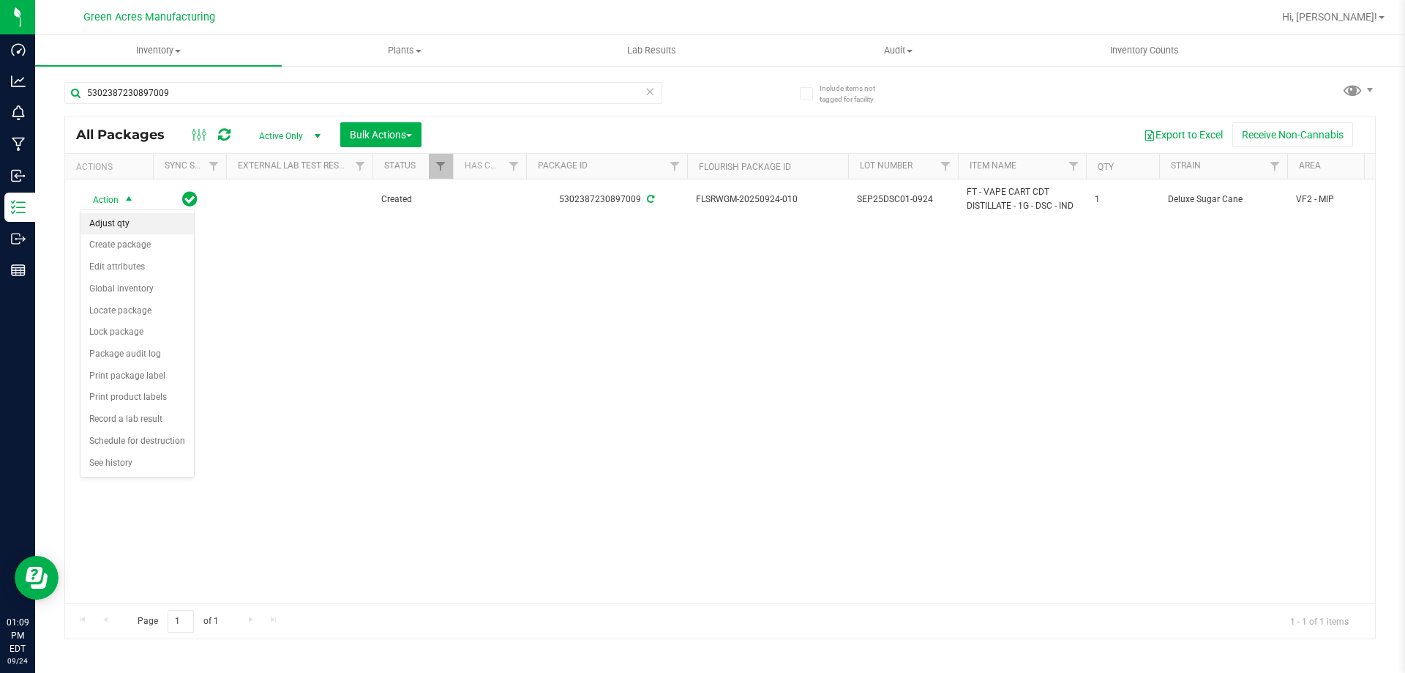
click at [128, 216] on li "Adjust qty" at bounding box center [137, 224] width 113 height 22
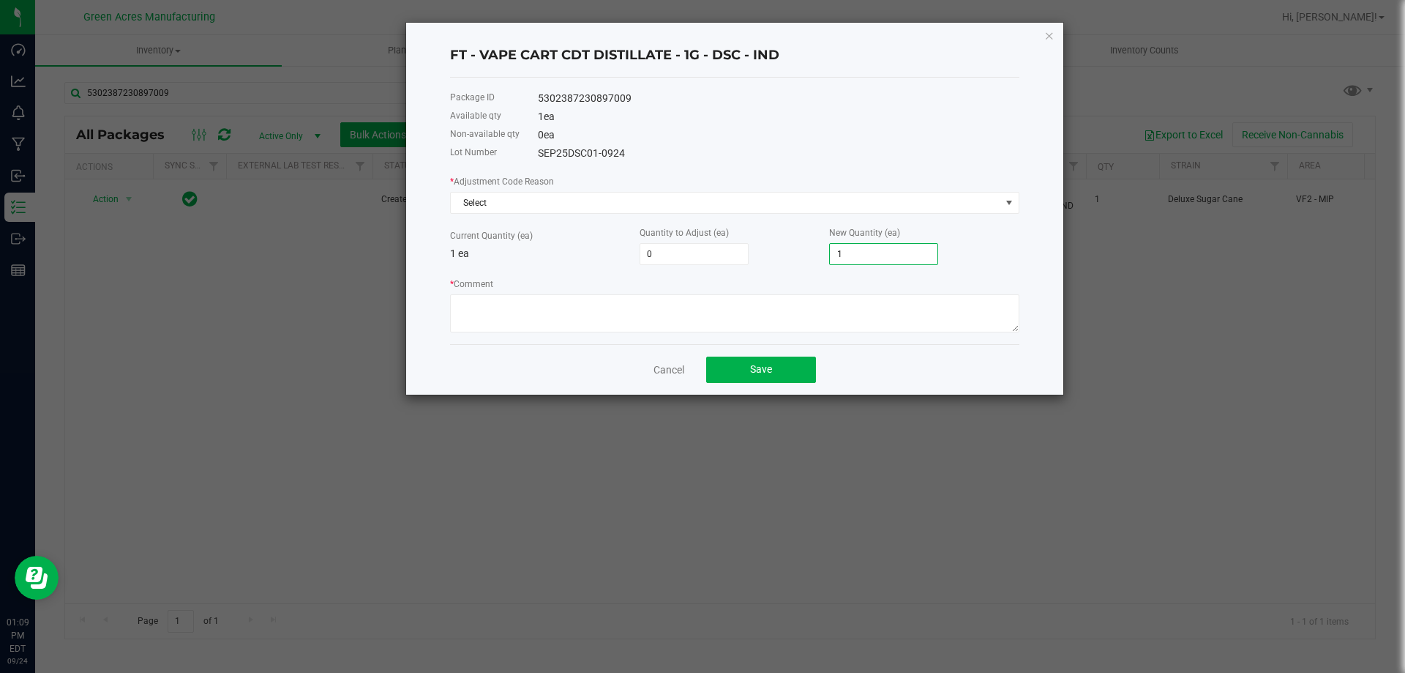
type input "-1"
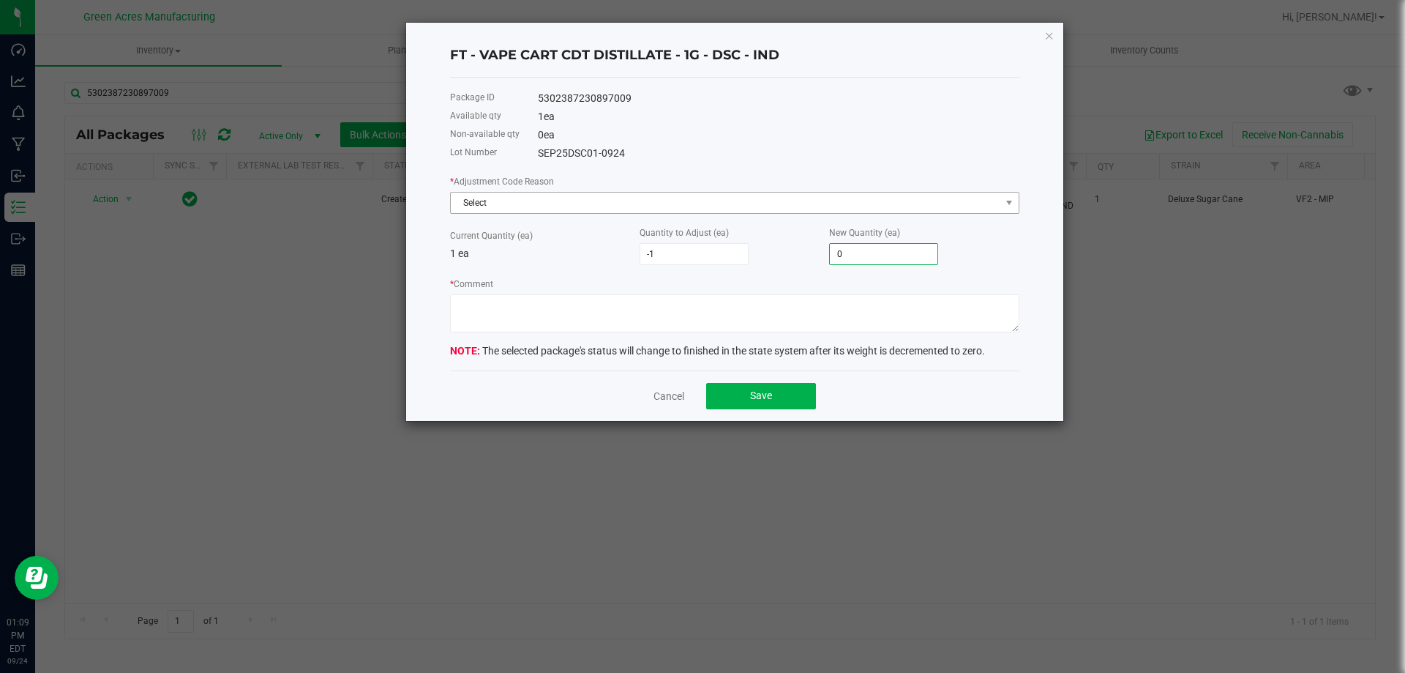
type input "0"
click at [547, 211] on span "Select" at bounding box center [726, 203] width 550 height 20
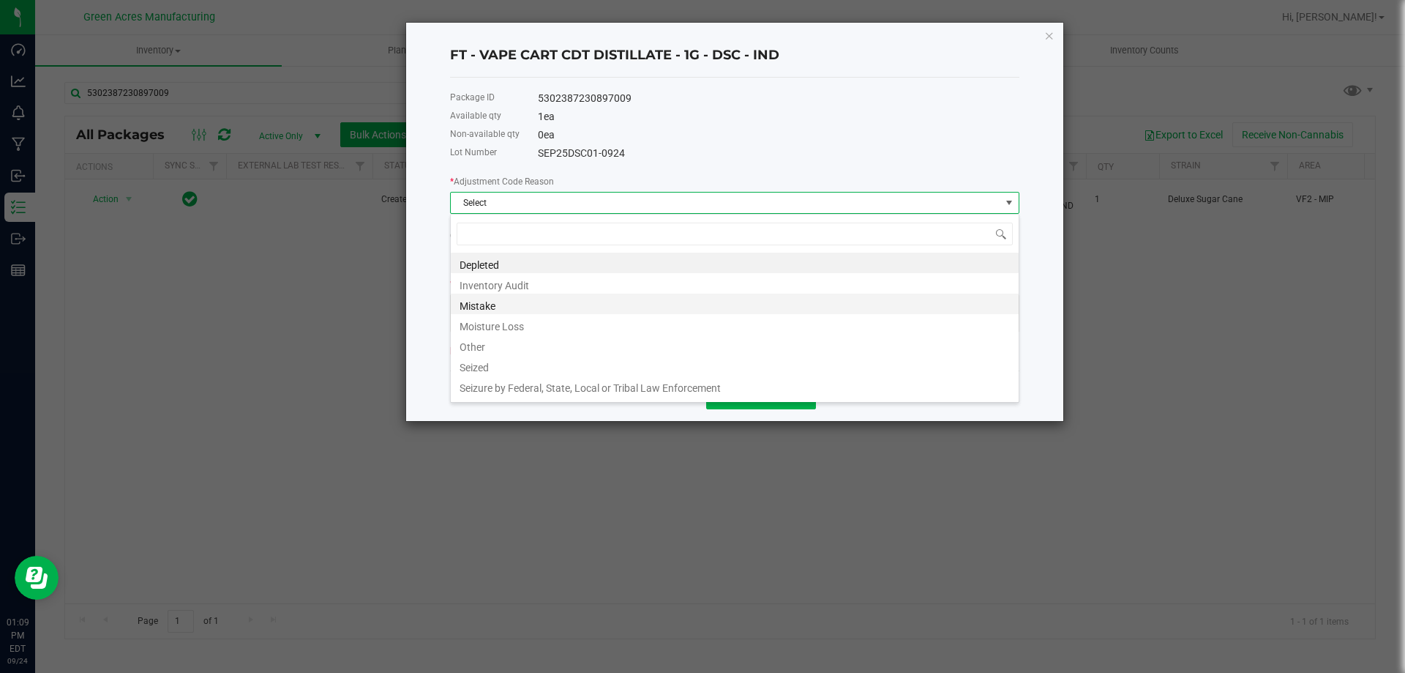
scroll to position [22, 570]
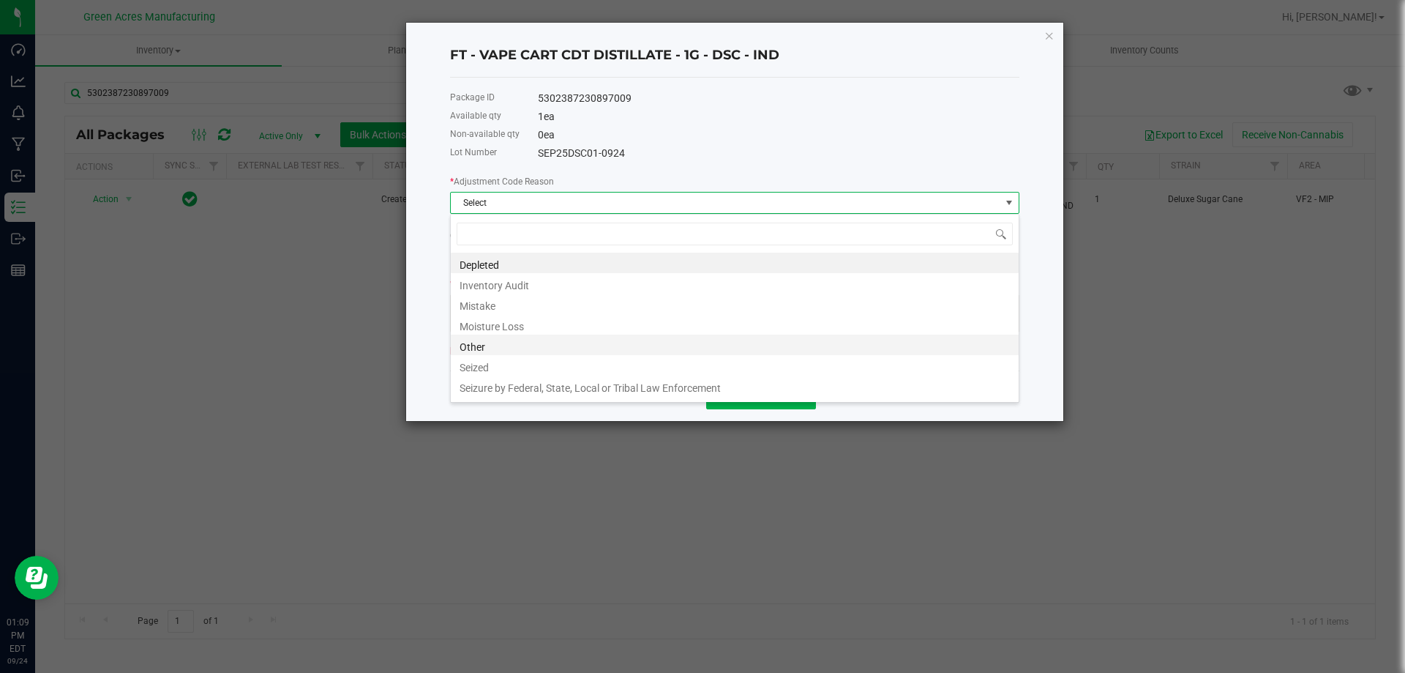
click at [540, 343] on li "Other" at bounding box center [735, 345] width 568 height 20
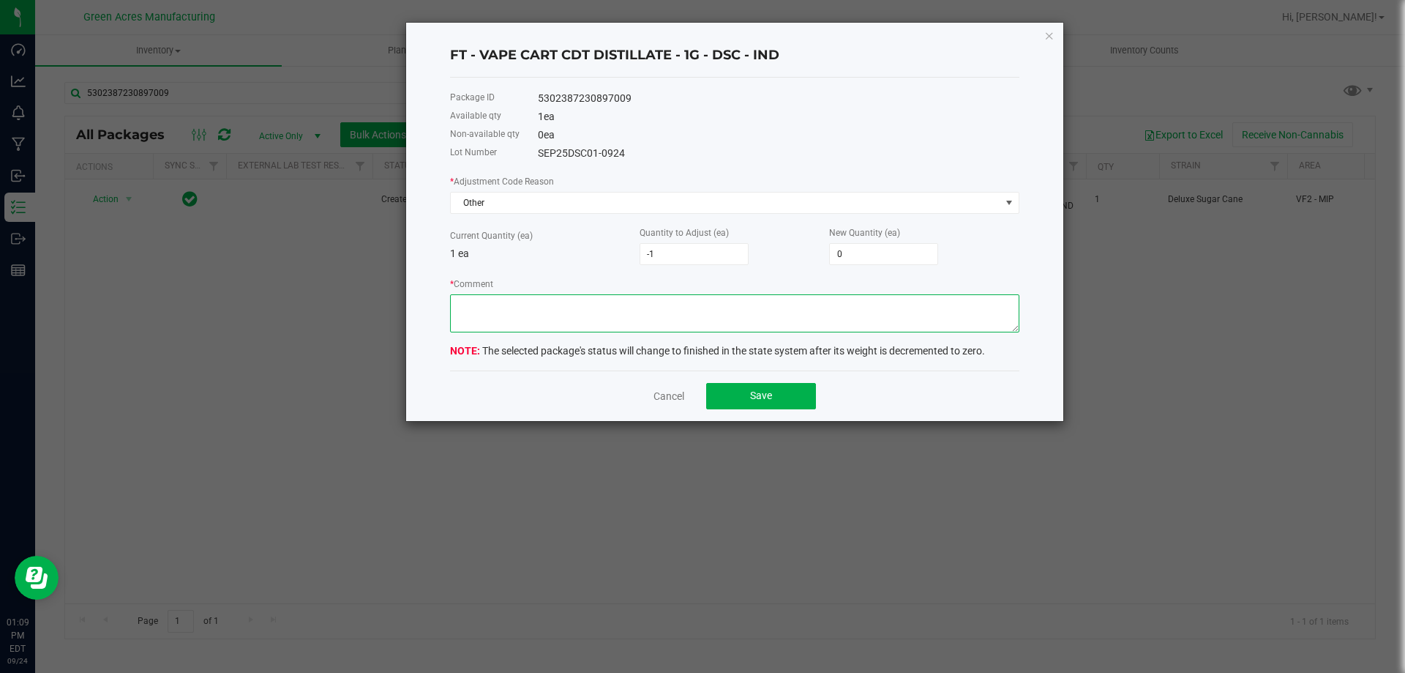
click at [540, 308] on textarea "* Comment" at bounding box center [735, 313] width 570 height 38
type textarea "MMV"
click at [796, 397] on button "Save" at bounding box center [761, 396] width 110 height 26
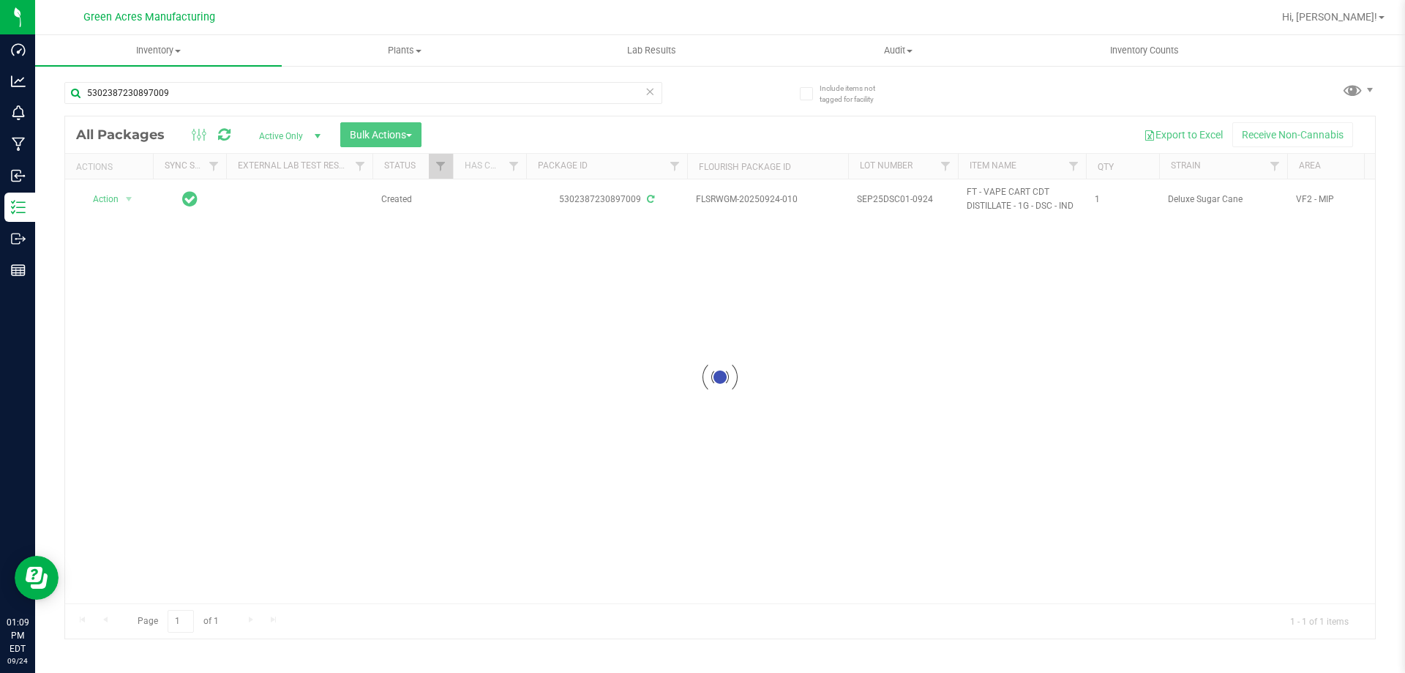
click at [795, 373] on div at bounding box center [720, 377] width 1310 height 522
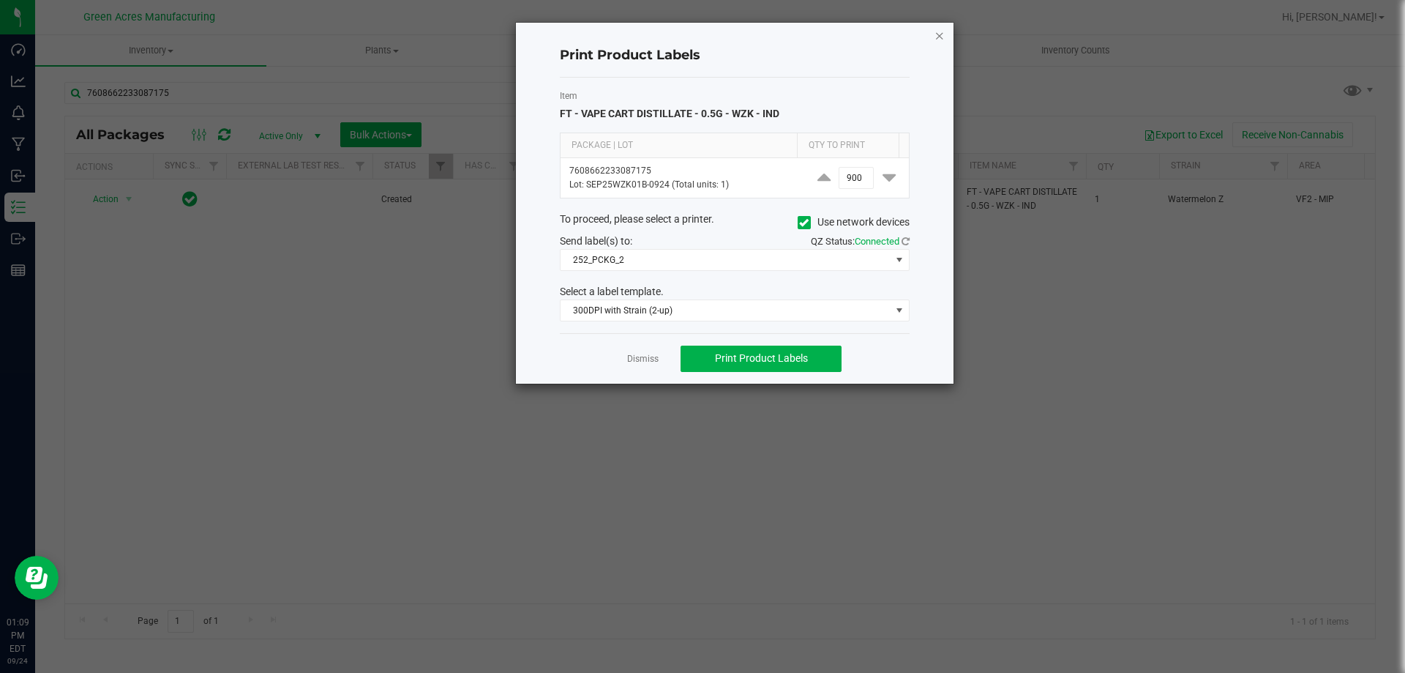
click at [939, 34] on icon "button" at bounding box center [940, 35] width 10 height 18
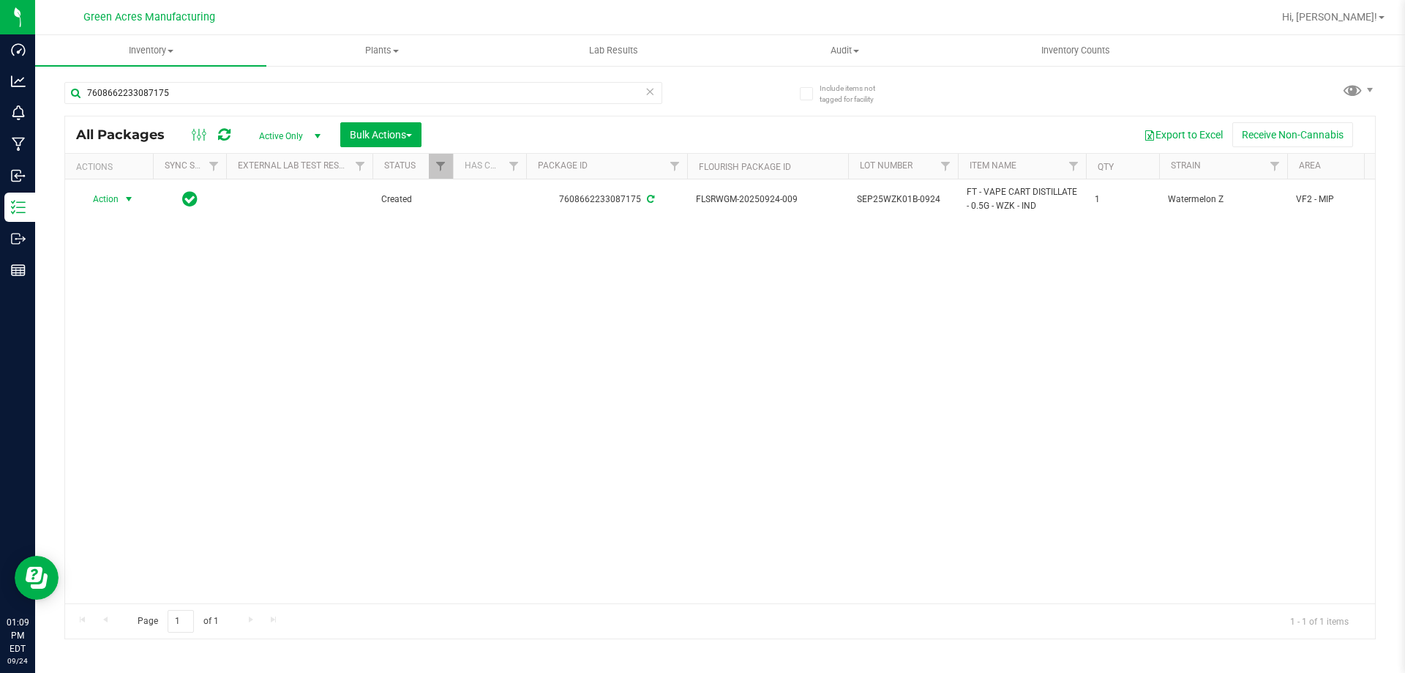
click at [689, 394] on div "Action Action Adjust qty Create package Edit attributes Global inventory Locate…" at bounding box center [720, 391] width 1310 height 424
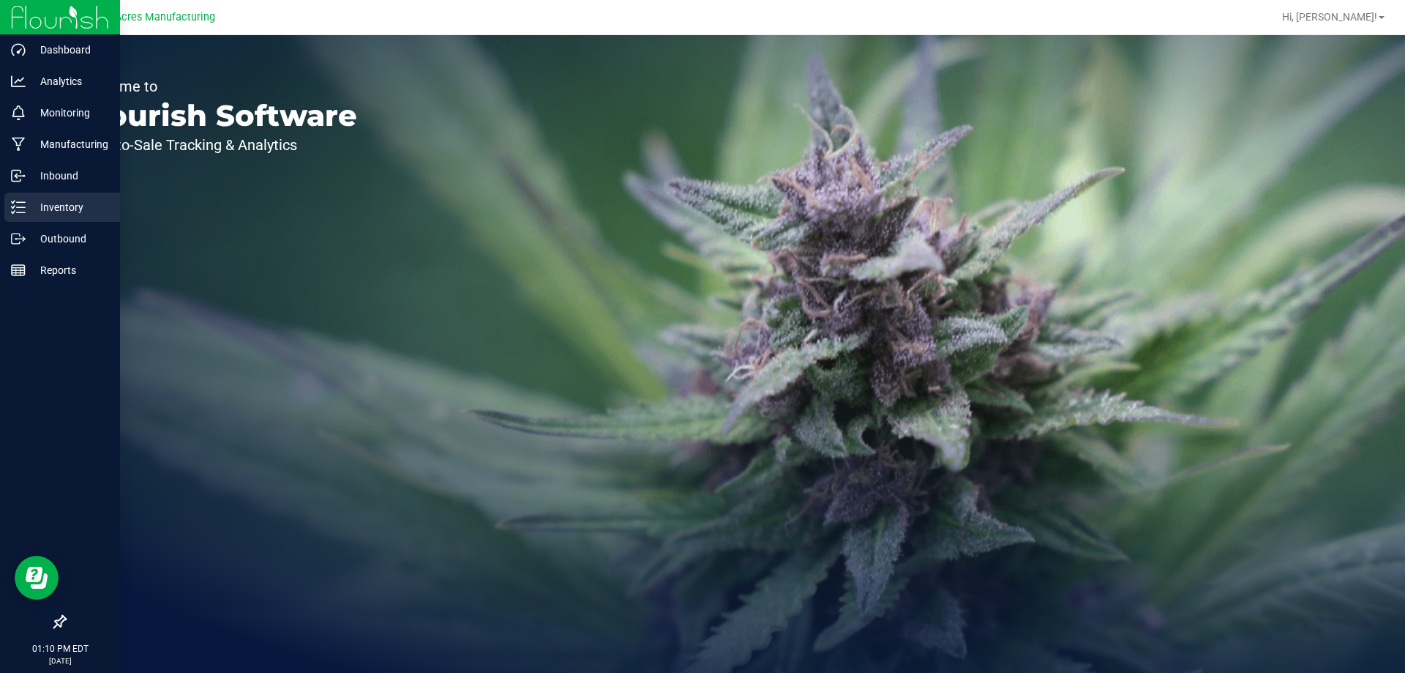
click at [18, 195] on div "Inventory" at bounding box center [62, 207] width 116 height 29
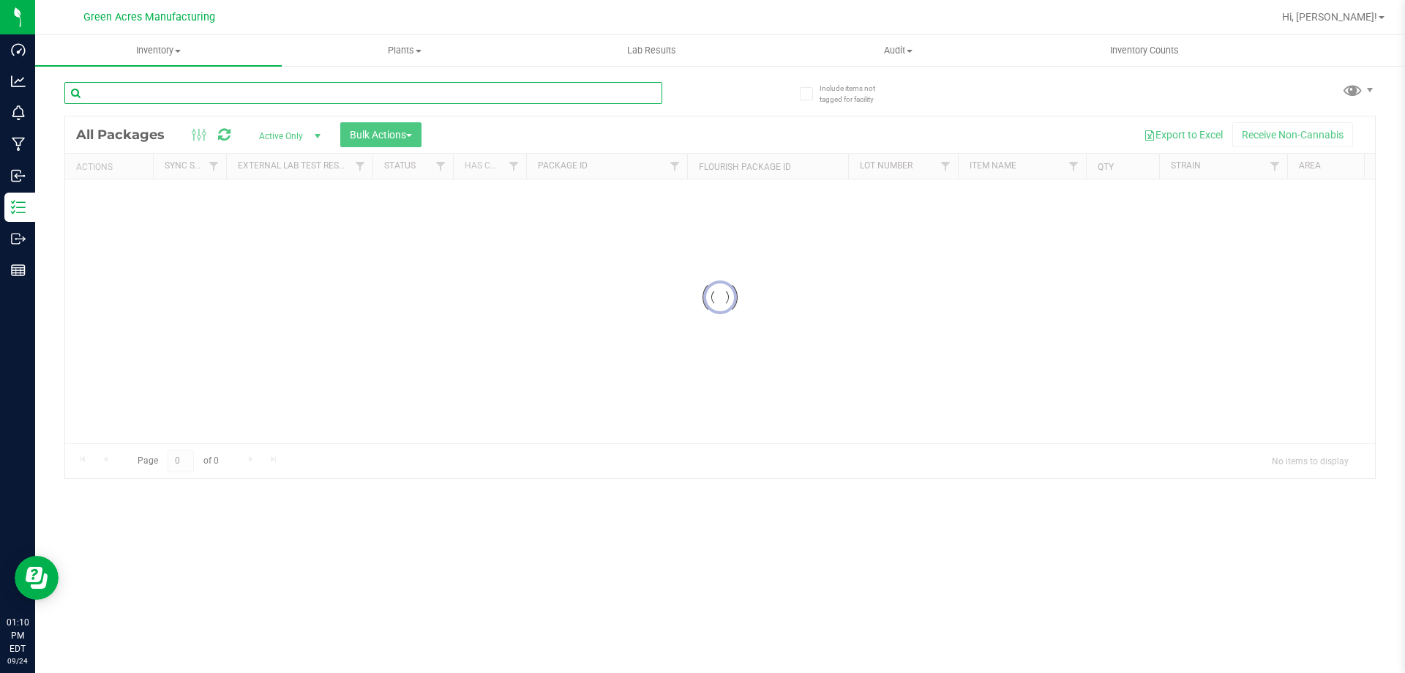
click at [229, 89] on input "text" at bounding box center [363, 93] width 598 height 22
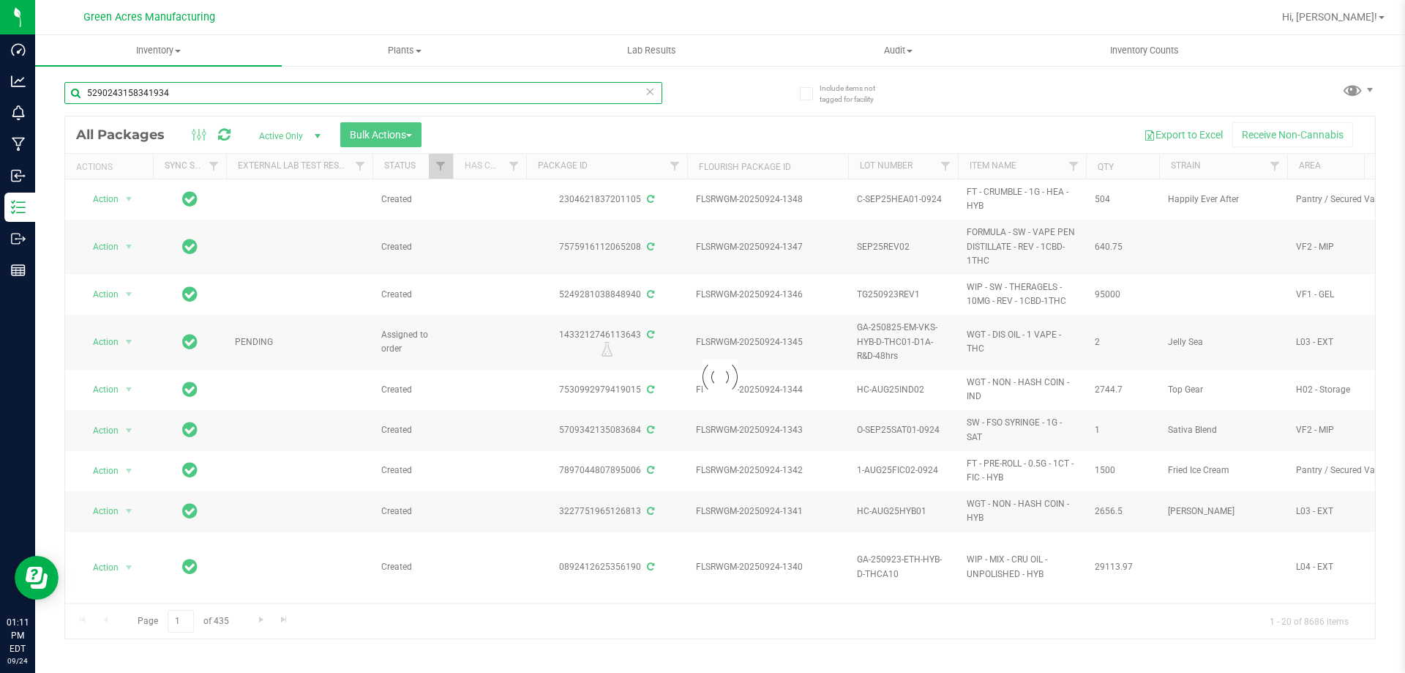
type input "5290243158341934"
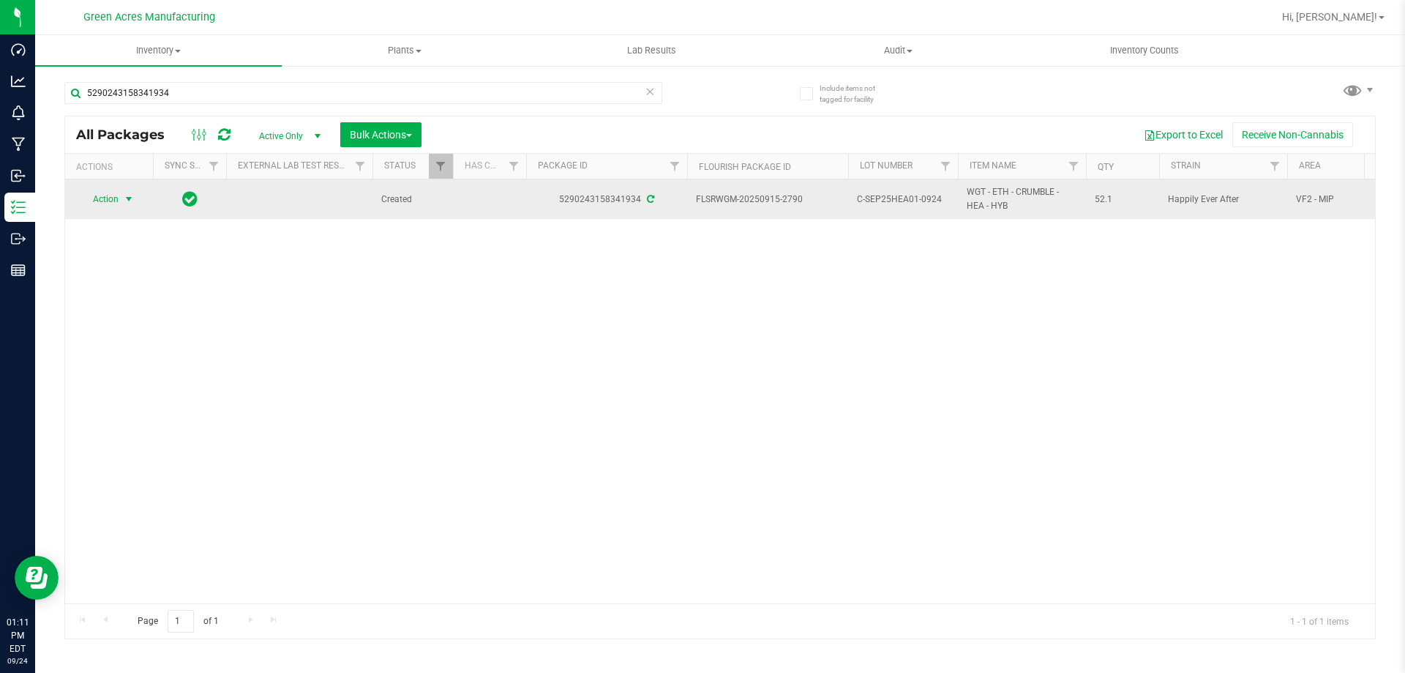
click at [121, 195] on span "select" at bounding box center [129, 199] width 18 height 20
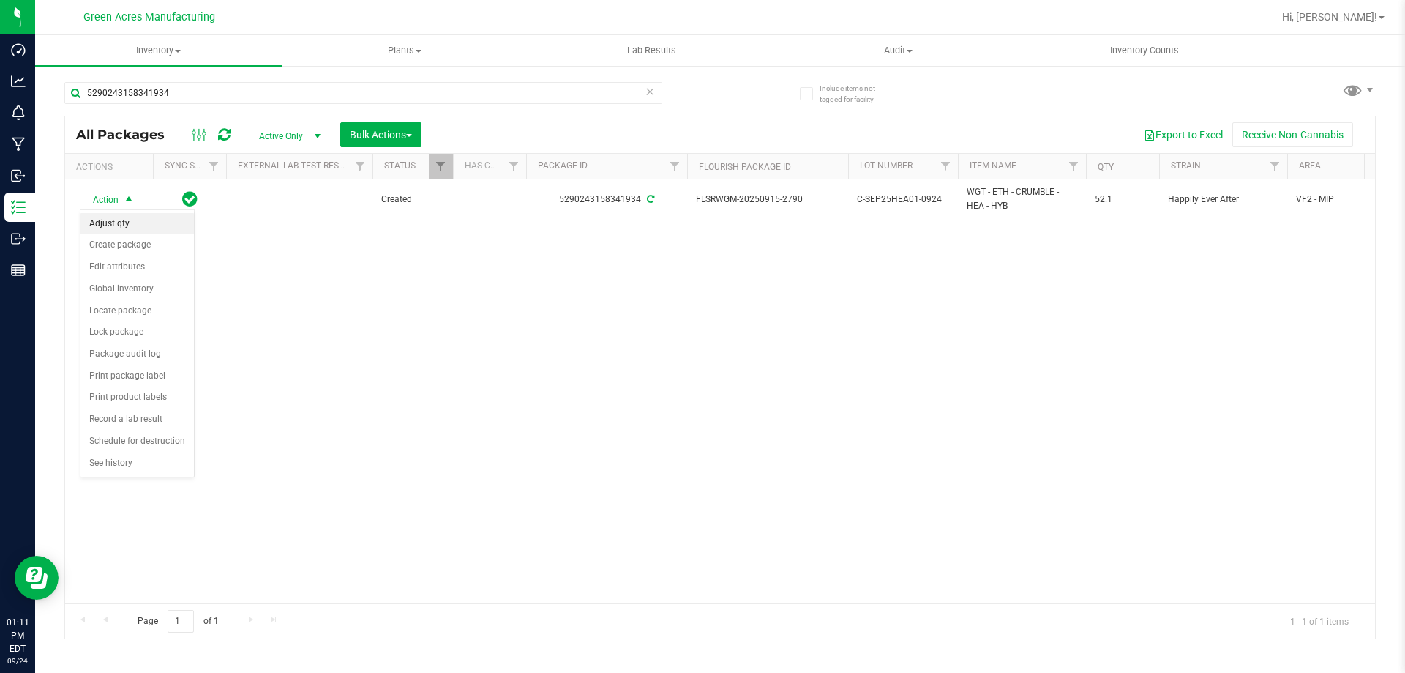
click at [133, 223] on li "Adjust qty" at bounding box center [137, 224] width 113 height 22
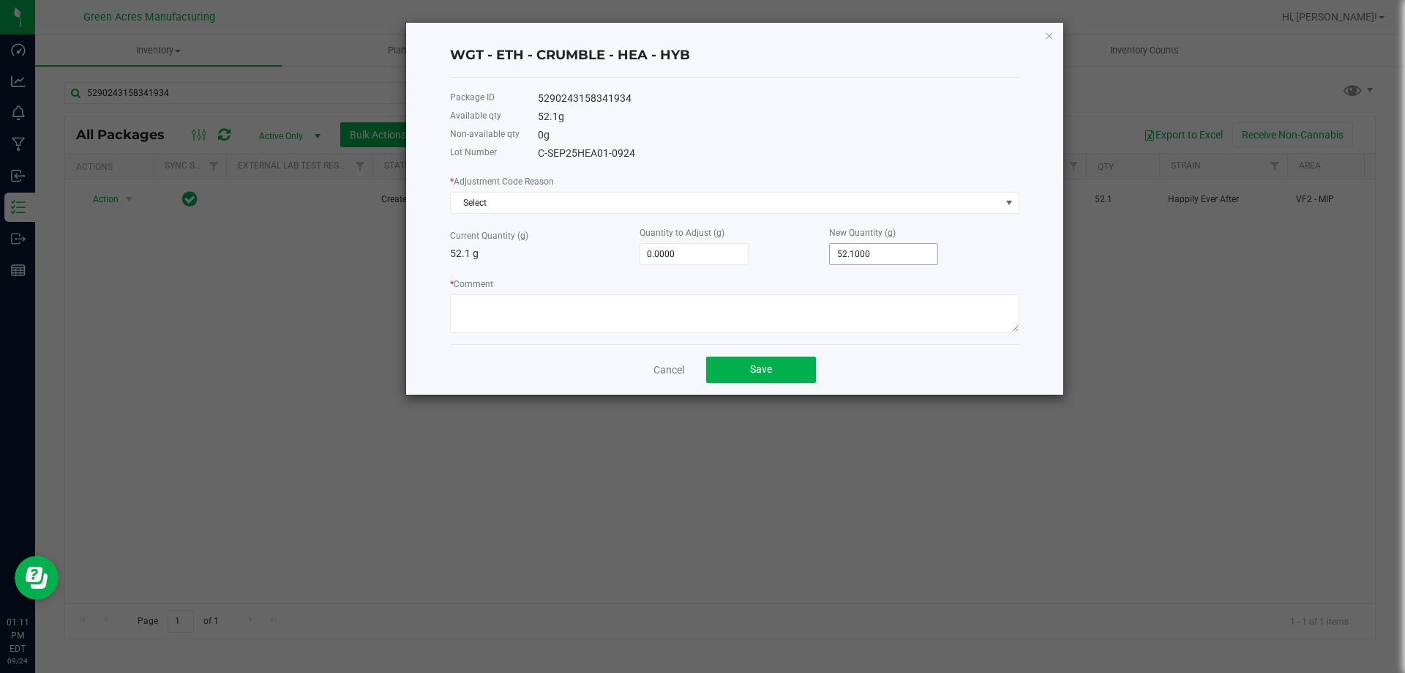
type input "52.1"
type input "-49.1000"
type input "3"
type input "-21.1000"
type input "31."
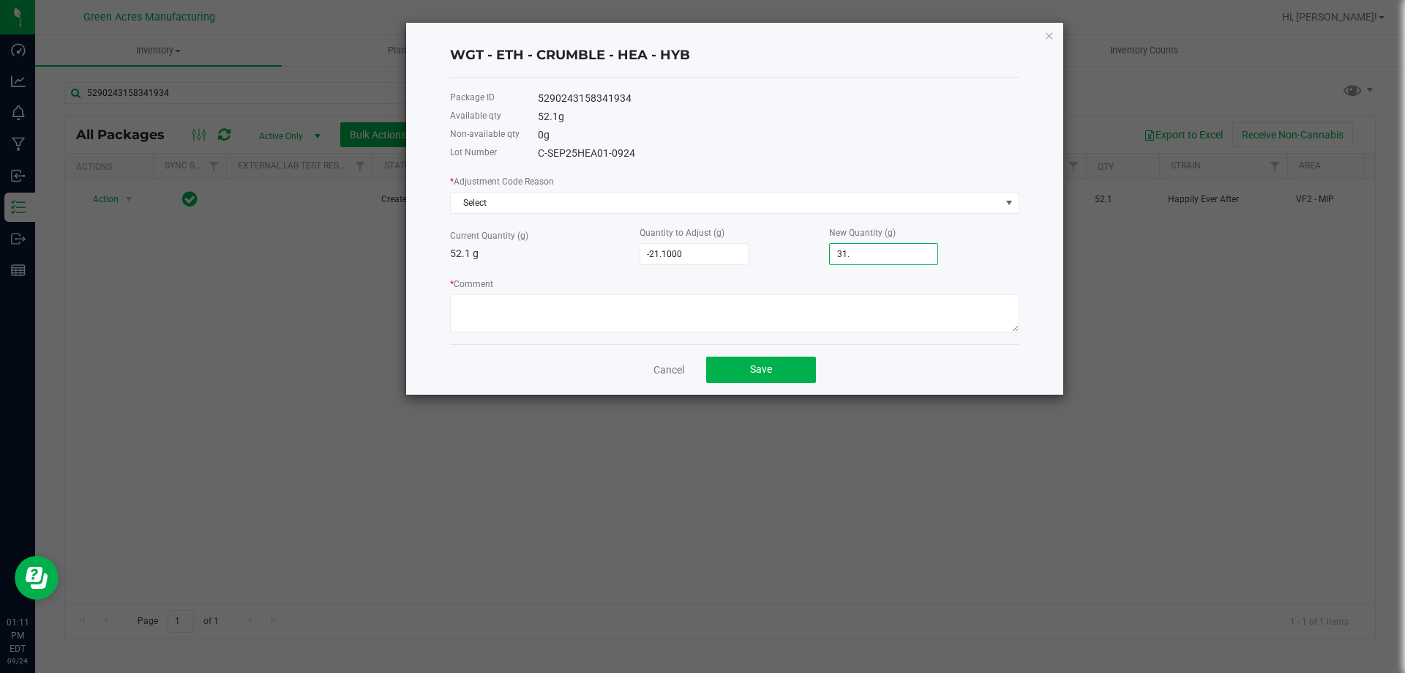
type input "-21.0000"
type input "31.1"
type input "-20.9400"
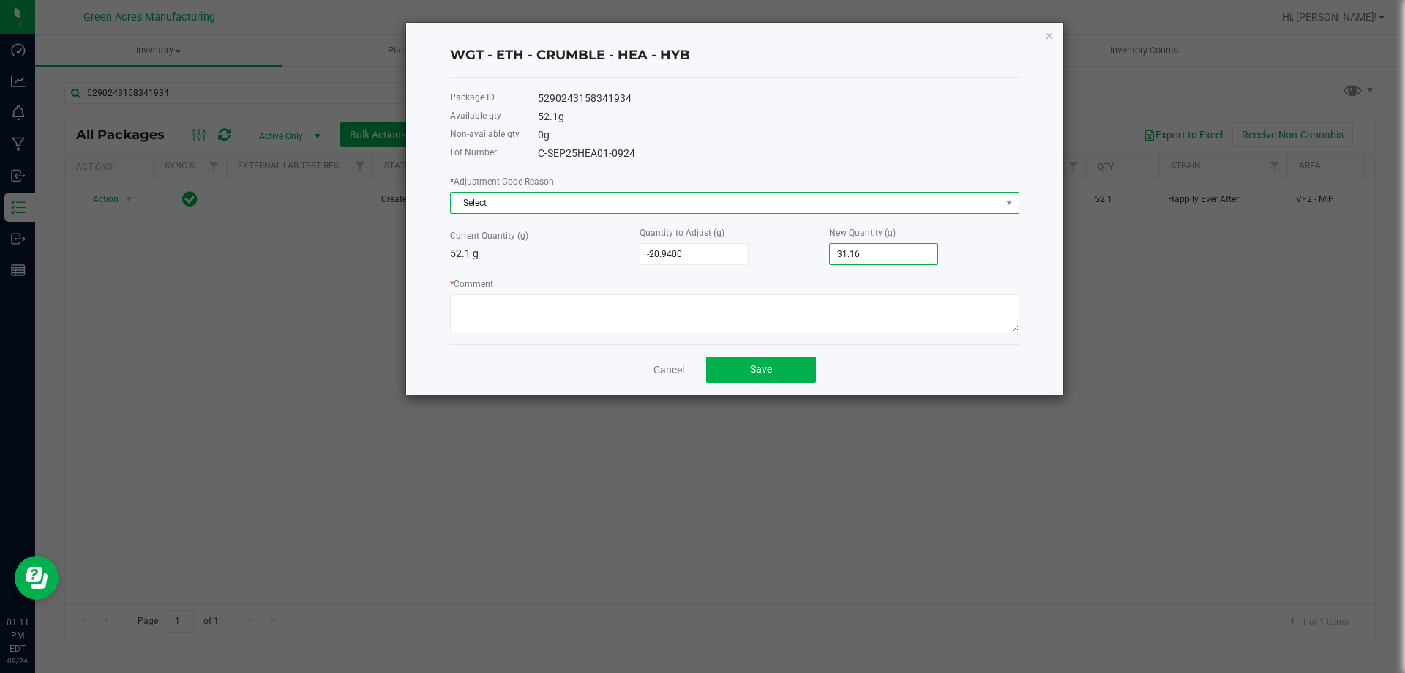
type input "31.1600"
click at [643, 194] on span "Select" at bounding box center [726, 203] width 550 height 20
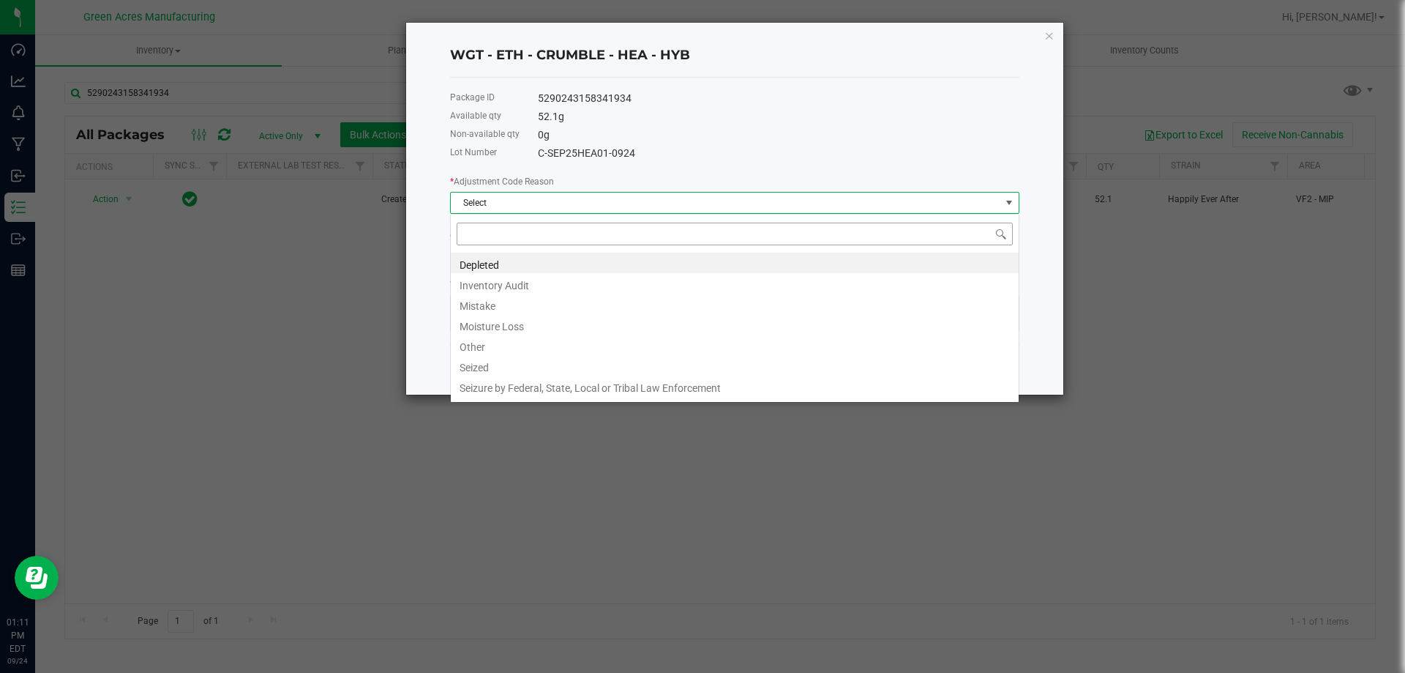
scroll to position [22, 570]
click at [519, 338] on li "Other" at bounding box center [735, 345] width 568 height 20
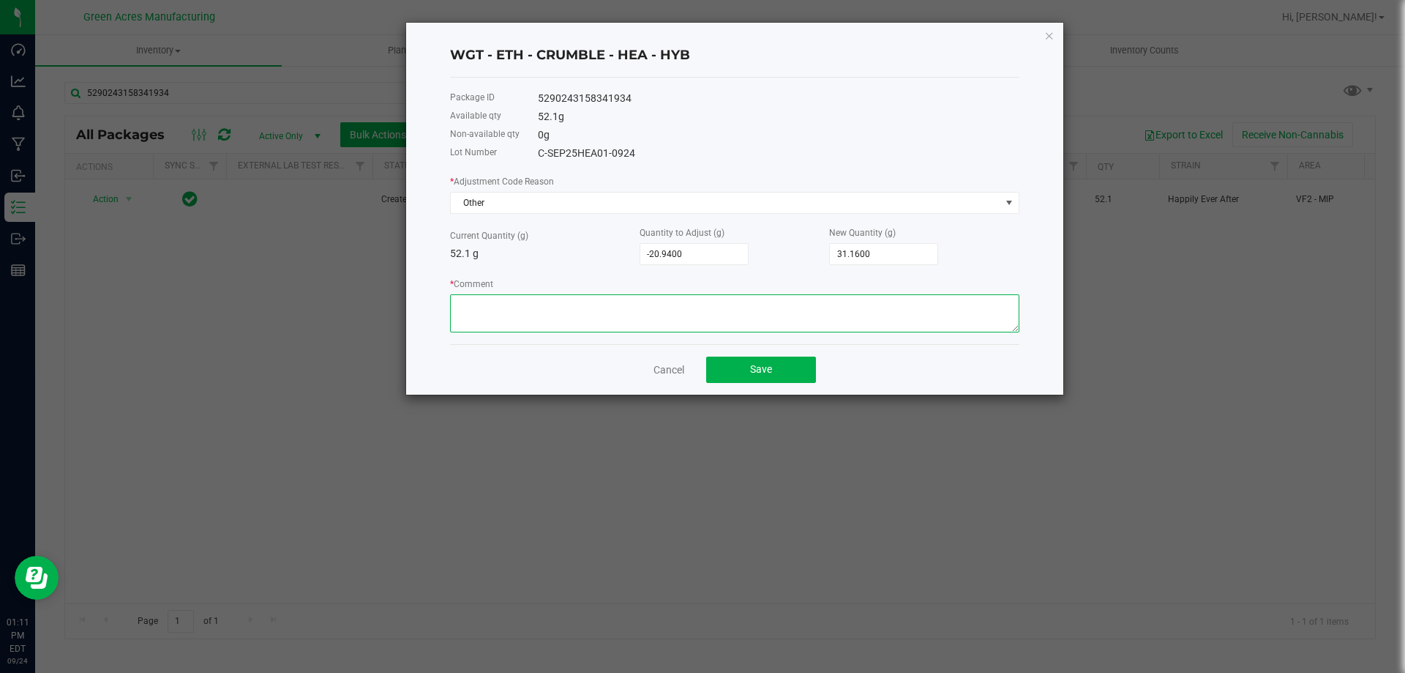
click at [521, 320] on textarea "* Comment" at bounding box center [735, 313] width 570 height 38
drag, startPoint x: 576, startPoint y: 302, endPoint x: 461, endPoint y: 310, distance: 115.2
click at [461, 310] on textarea "* Comment" at bounding box center [735, 313] width 570 height 38
type textarea "Too small to gram. MMV"
click at [754, 370] on span "Save" at bounding box center [761, 369] width 22 height 12
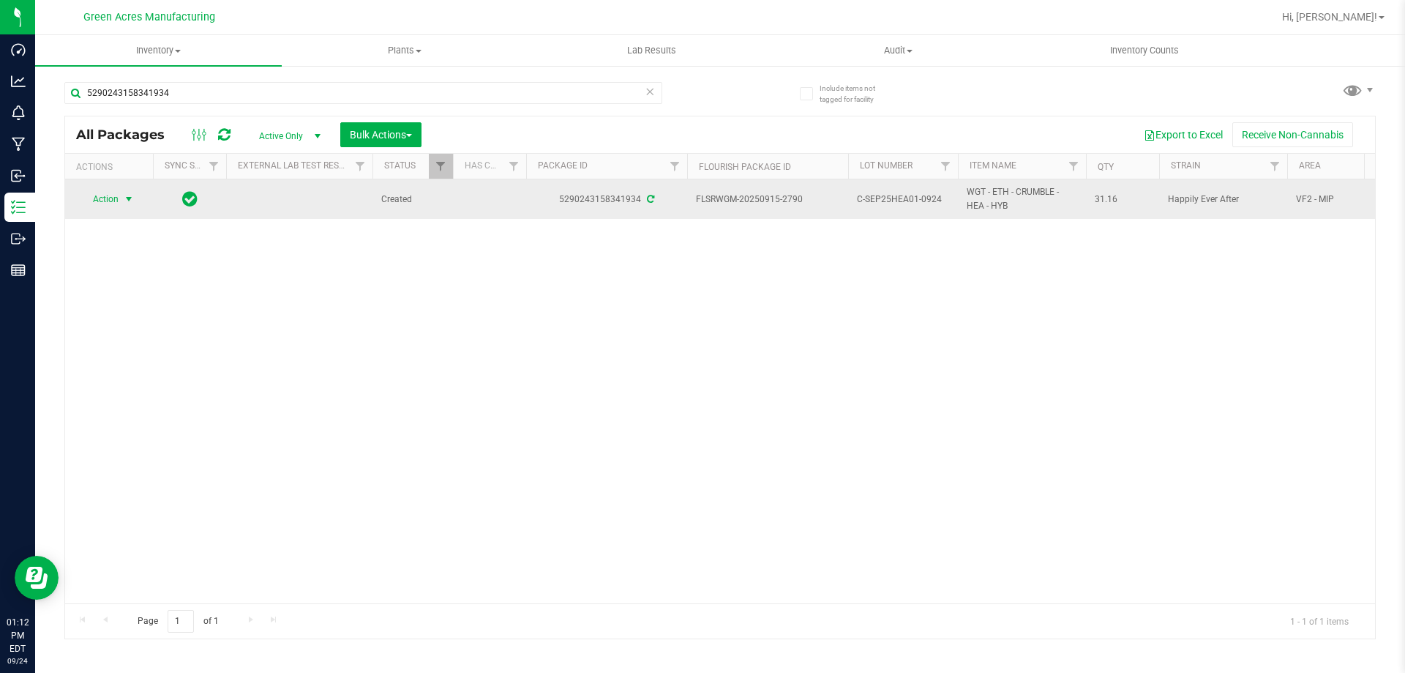
click at [124, 201] on span "select" at bounding box center [129, 199] width 12 height 12
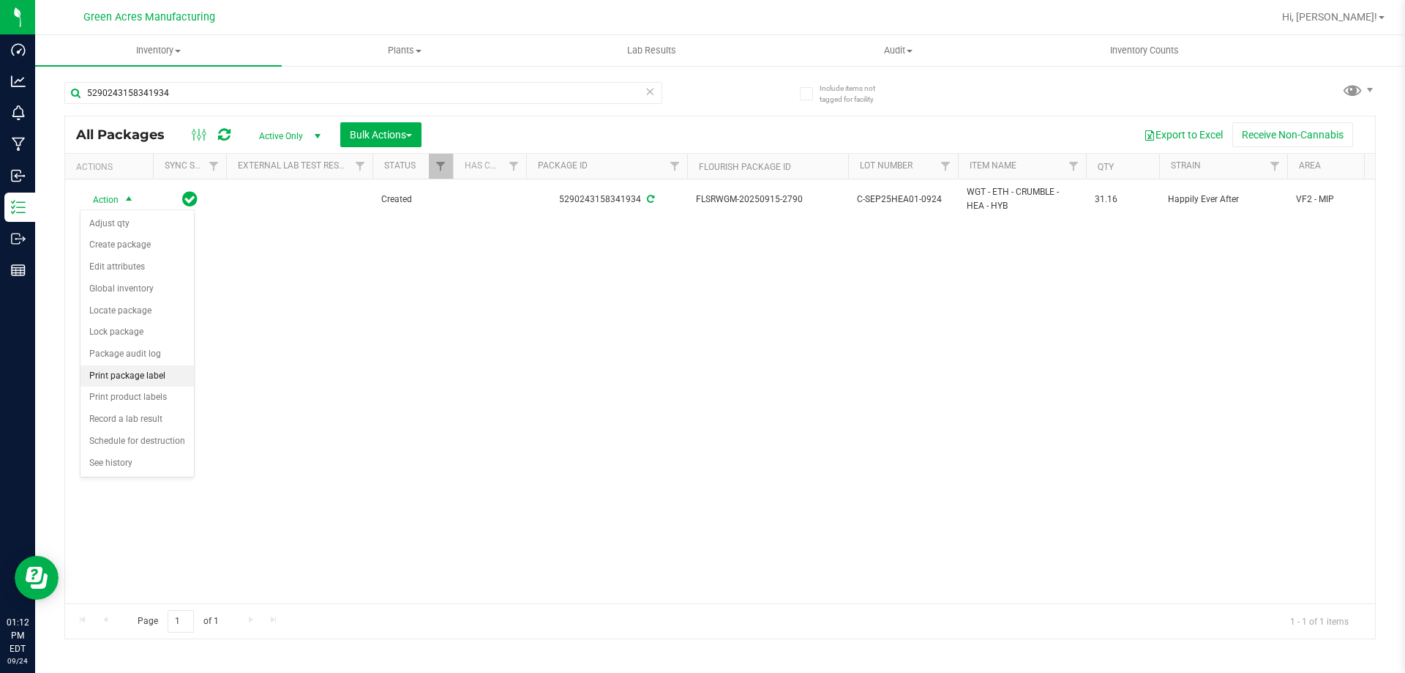
click at [130, 382] on li "Print package label" at bounding box center [137, 376] width 113 height 22
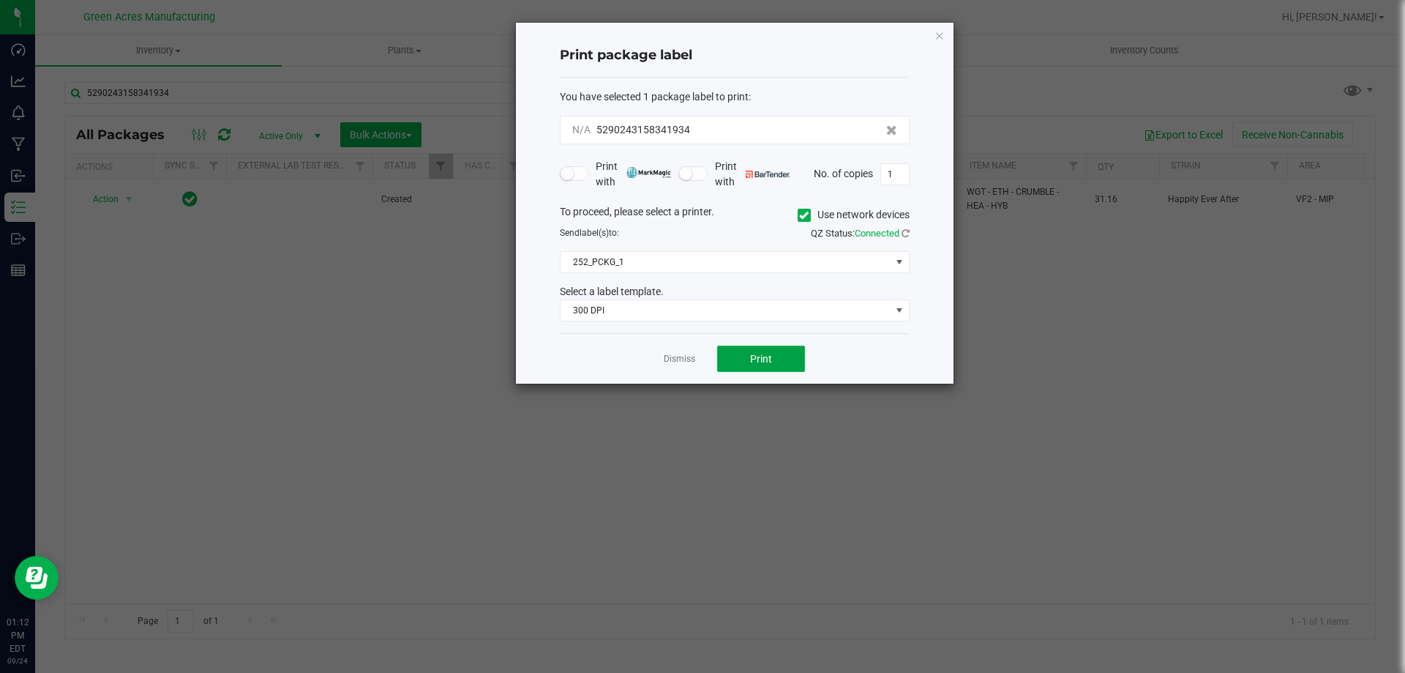
click at [748, 363] on button "Print" at bounding box center [761, 359] width 88 height 26
click at [763, 363] on span "Print" at bounding box center [761, 359] width 22 height 12
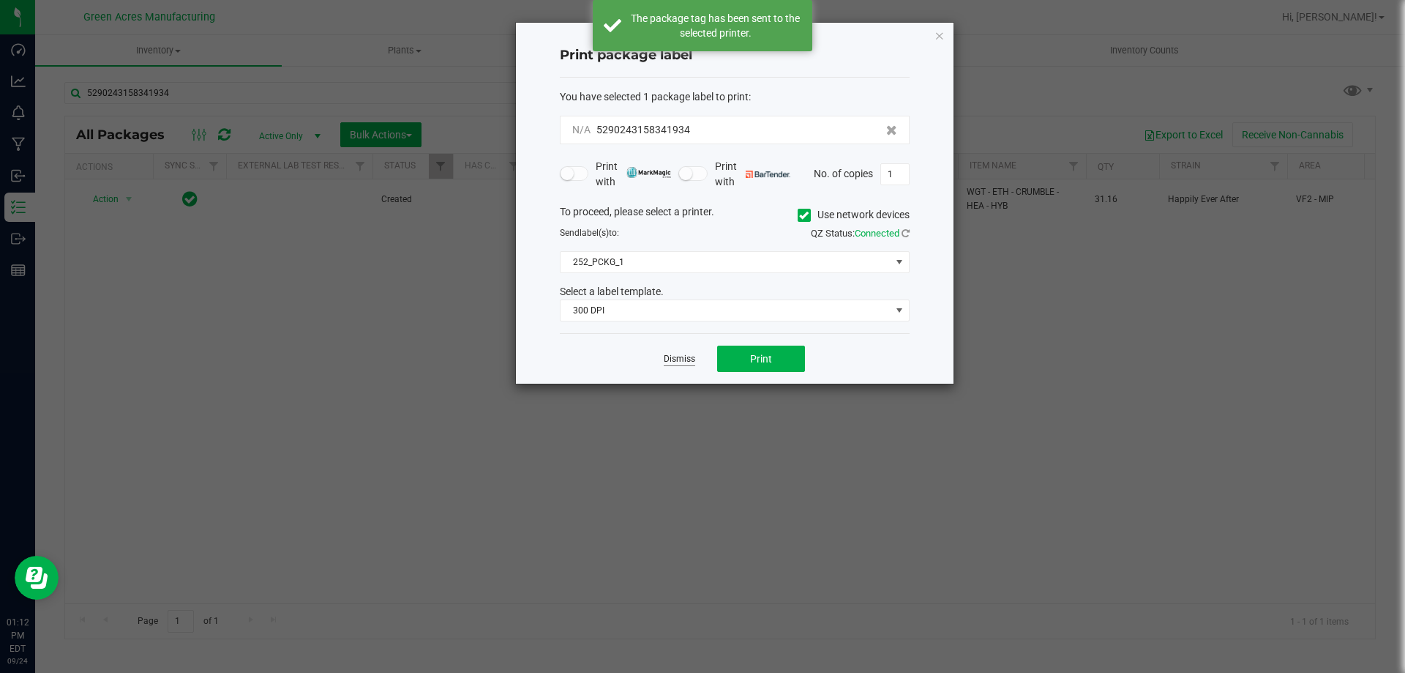
click at [683, 362] on link "Dismiss" at bounding box center [679, 359] width 31 height 12
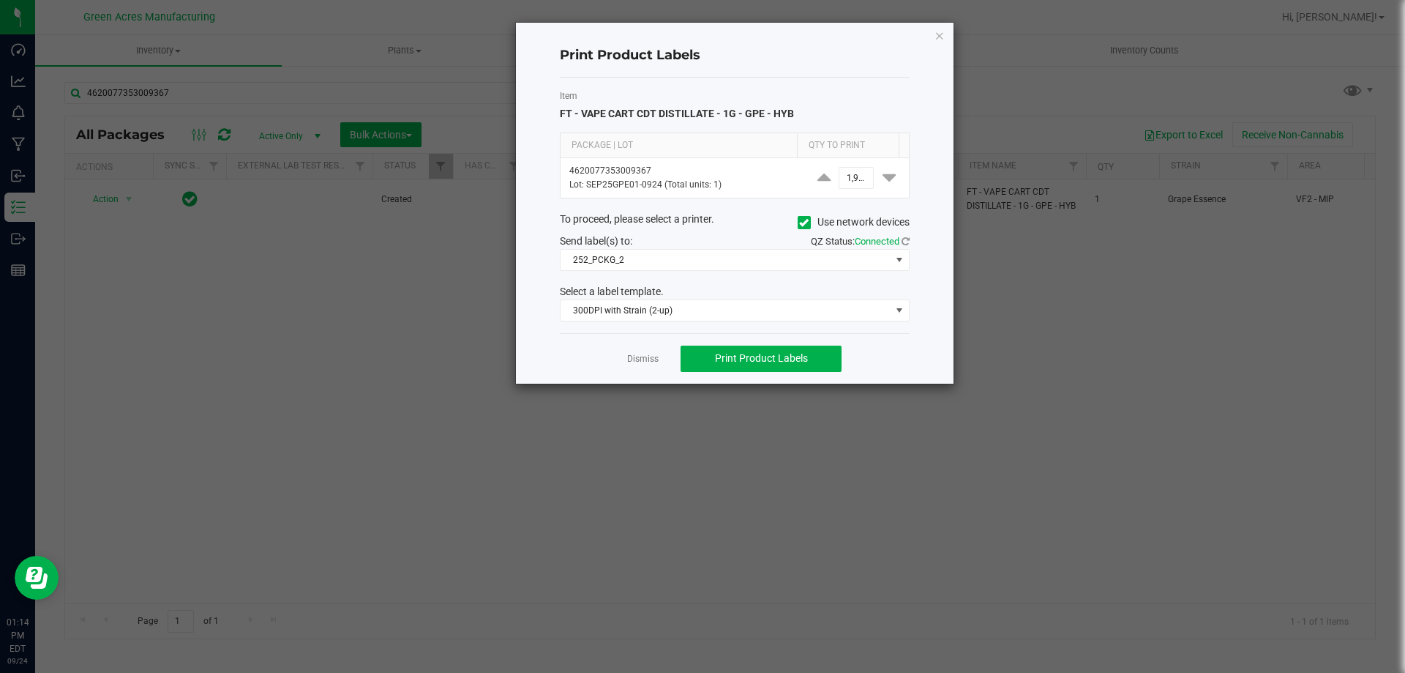
click at [679, 80] on div "Item FT - VAPE CART CDT DISTILLATE - 1G - GPE - HYB Package | Lot Qty to Print …" at bounding box center [735, 205] width 350 height 255
